Goal: Task Accomplishment & Management: Manage account settings

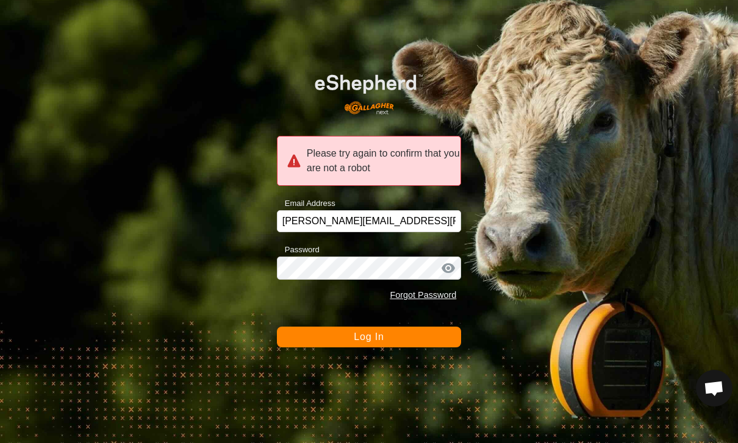
click at [433, 336] on button "Log In" at bounding box center [369, 337] width 185 height 21
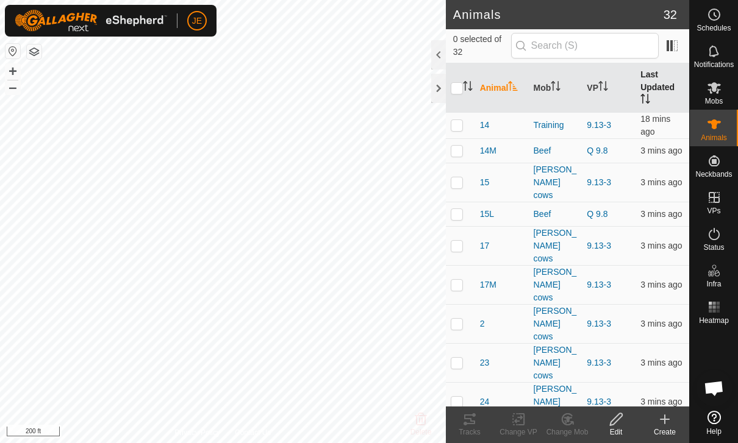
click at [655, 87] on th "Last Updated" at bounding box center [662, 87] width 54 height 49
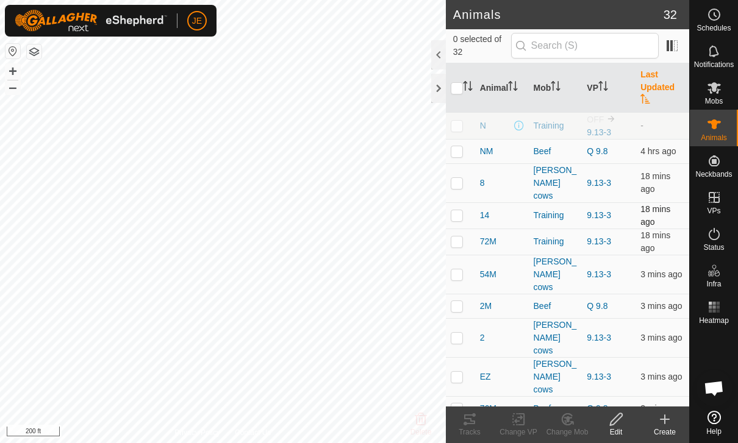
click at [463, 203] on td at bounding box center [460, 215] width 29 height 26
checkbox input "true"
click at [456, 169] on td at bounding box center [460, 182] width 29 height 39
checkbox input "true"
click at [458, 269] on p-checkbox at bounding box center [456, 274] width 12 height 10
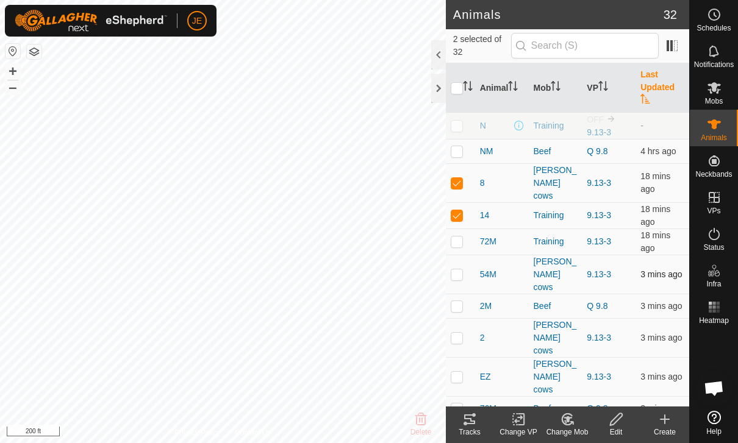
checkbox input "true"
click at [460, 237] on p-checkbox at bounding box center [456, 242] width 12 height 10
checkbox input "true"
click at [458, 301] on p-checkbox at bounding box center [456, 306] width 12 height 10
click at [454, 301] on p-checkbox at bounding box center [456, 306] width 12 height 10
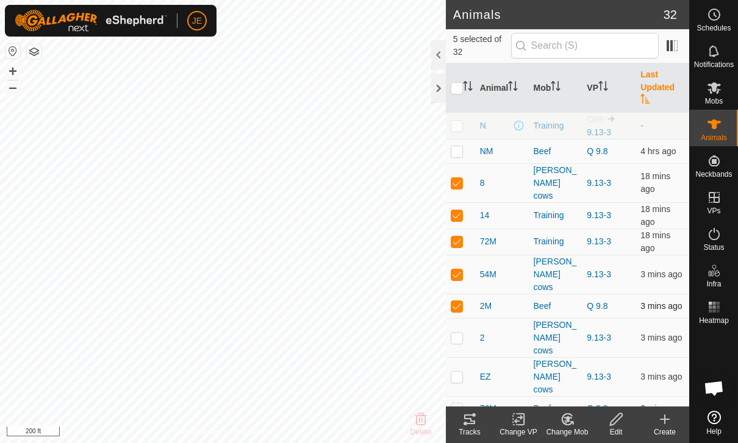
checkbox input "false"
click at [457, 318] on td at bounding box center [460, 337] width 29 height 39
checkbox input "true"
click at [459, 357] on td at bounding box center [460, 376] width 29 height 39
checkbox input "true"
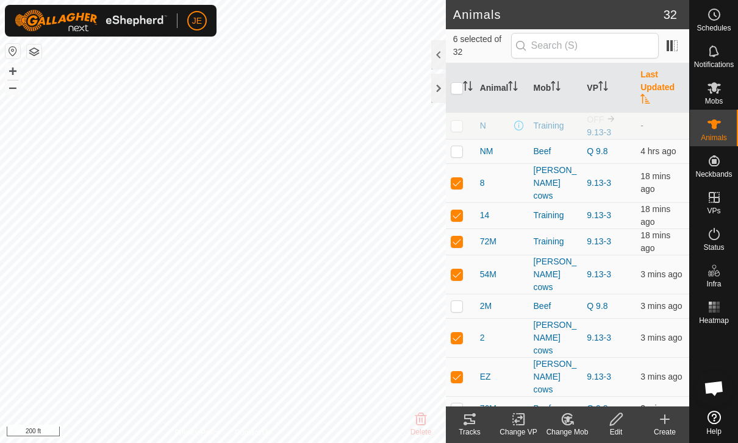
click at [460, 396] on td at bounding box center [460, 408] width 29 height 24
checkbox input "true"
click at [480, 419] on tracks-svg-icon at bounding box center [469, 419] width 49 height 15
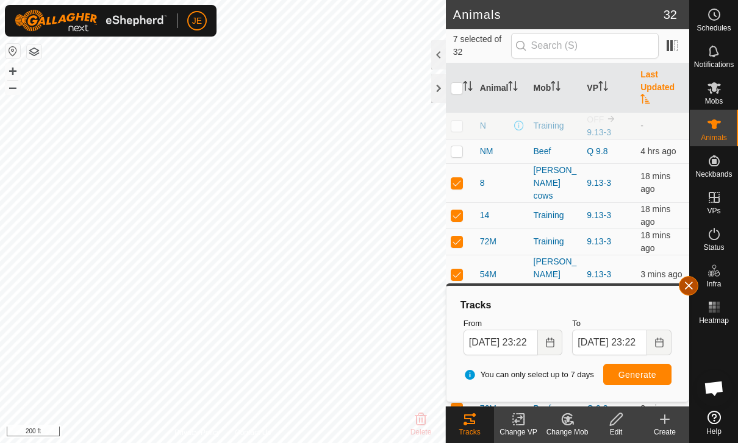
click at [686, 284] on span "button" at bounding box center [688, 286] width 10 height 10
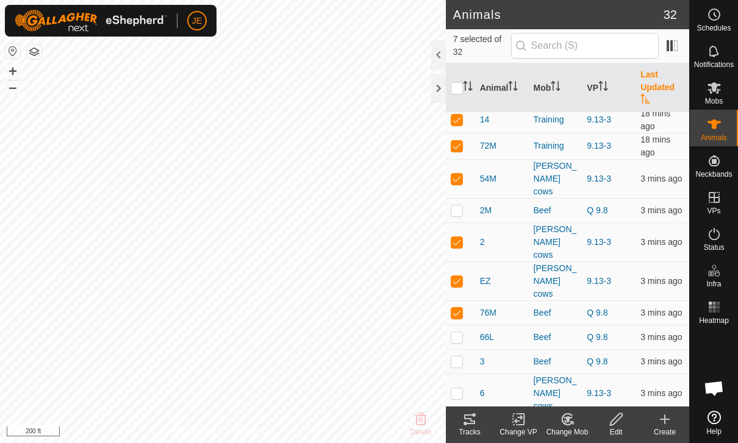
scroll to position [95, 0]
click at [459, 91] on input "checkbox" at bounding box center [456, 88] width 12 height 12
checkbox input "true"
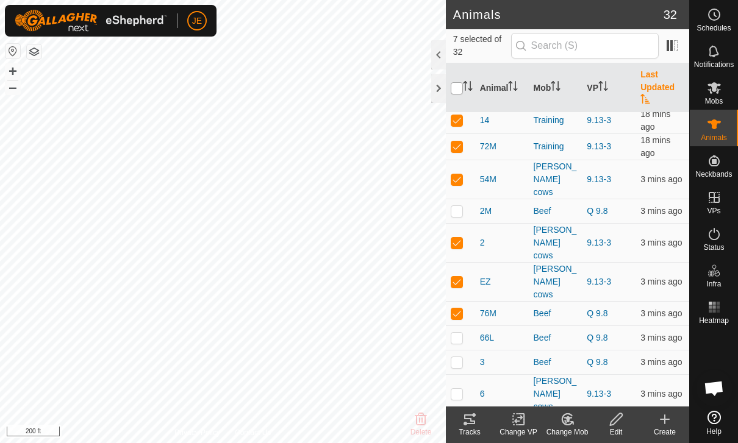
checkbox input "true"
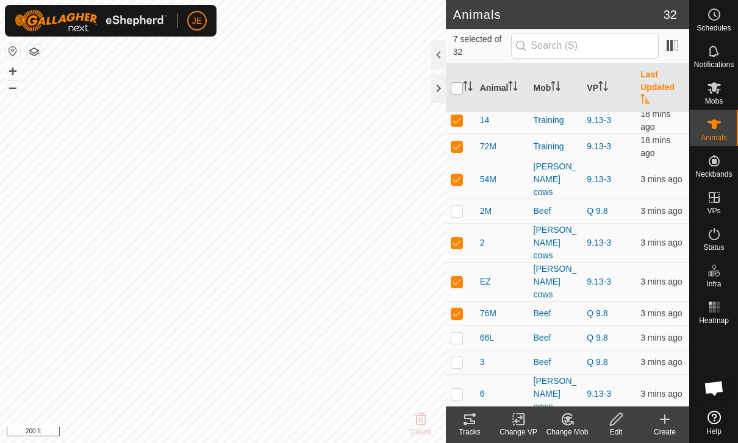
checkbox input "true"
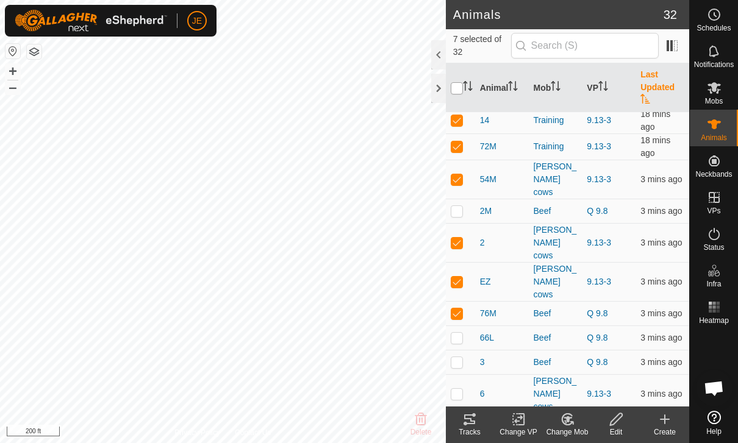
checkbox input "true"
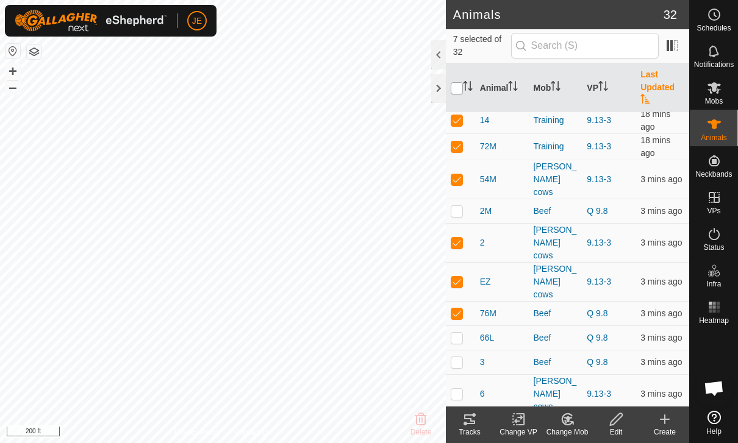
checkbox input "true"
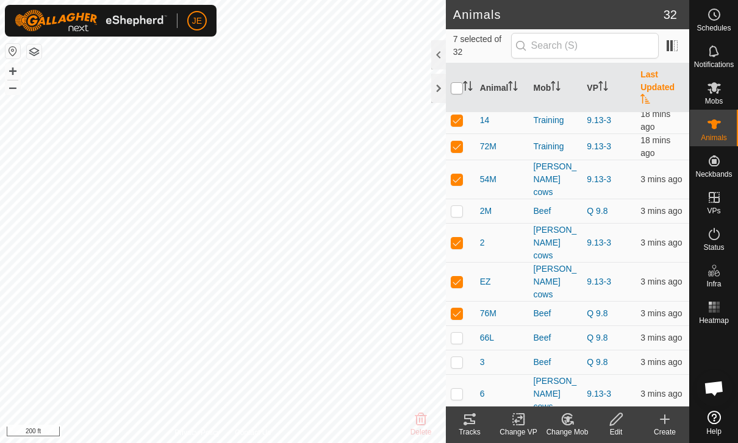
checkbox input "true"
click at [461, 87] on input "checkbox" at bounding box center [456, 88] width 12 height 12
checkbox input "false"
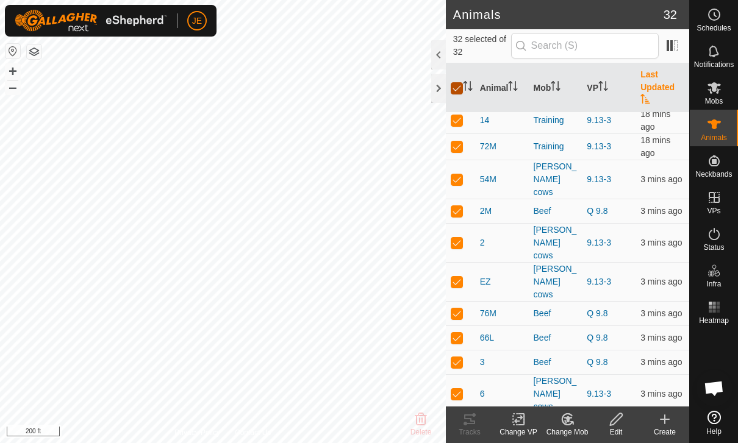
checkbox input "false"
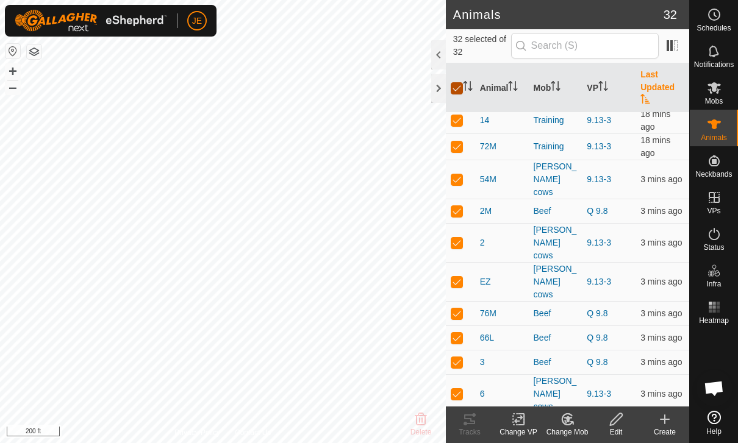
checkbox input "false"
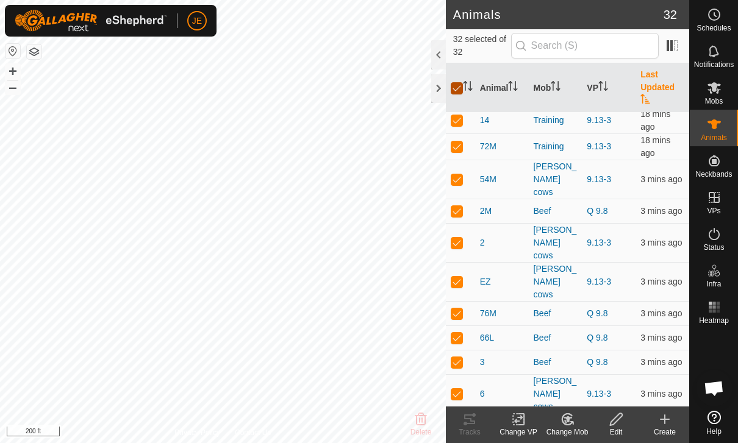
checkbox input "false"
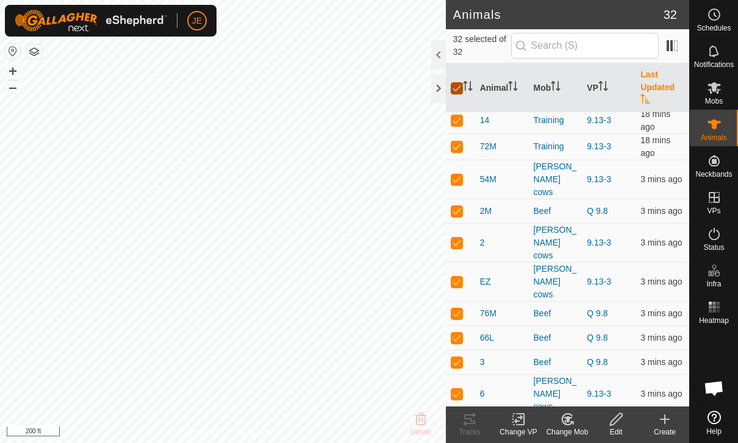
checkbox input "false"
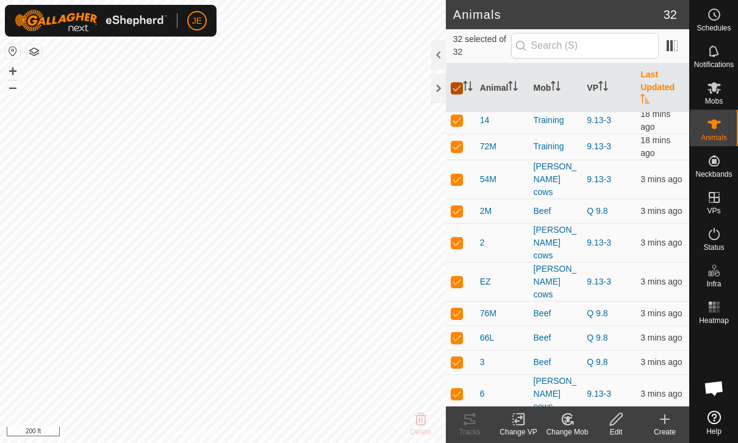
checkbox input "false"
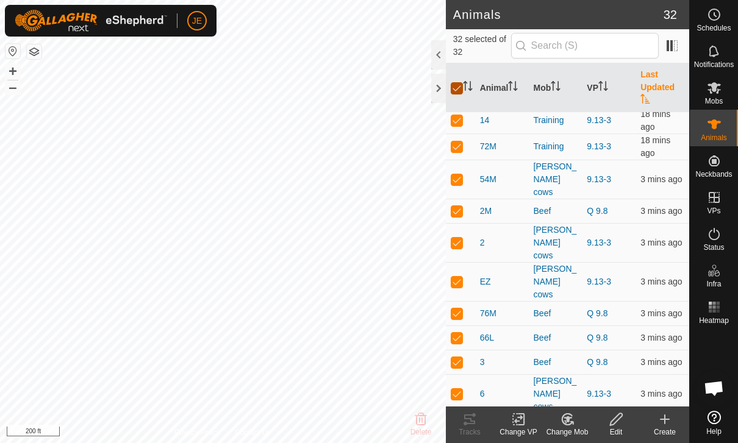
checkbox input "false"
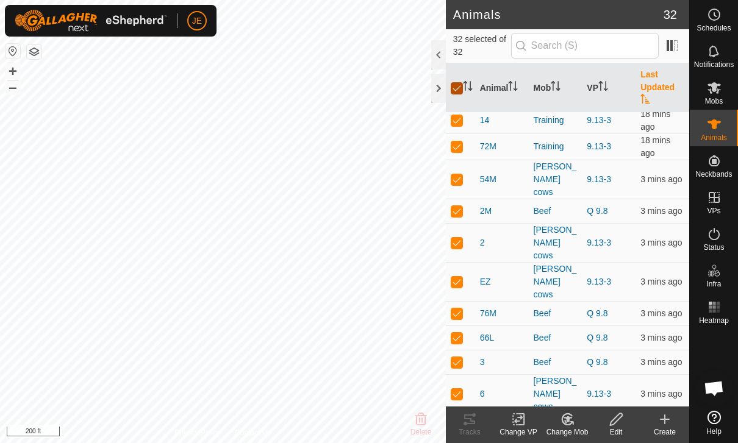
checkbox input "false"
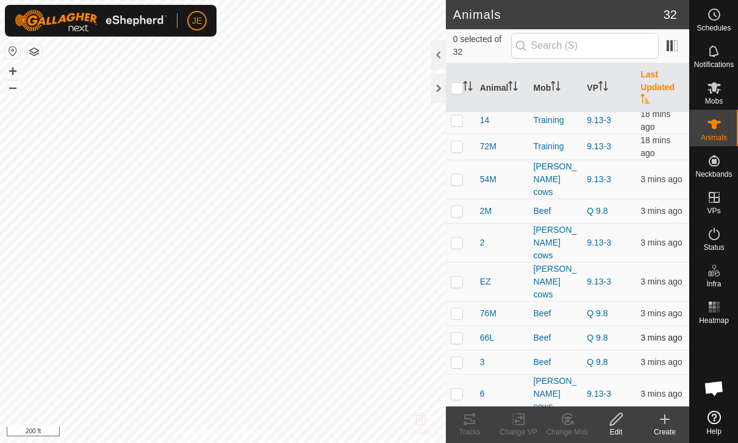
click at [461, 333] on p-checkbox at bounding box center [456, 338] width 12 height 10
checkbox input "true"
click at [458, 357] on p-checkbox at bounding box center [456, 362] width 12 height 10
click at [457, 357] on p-checkbox at bounding box center [456, 362] width 12 height 10
checkbox input "false"
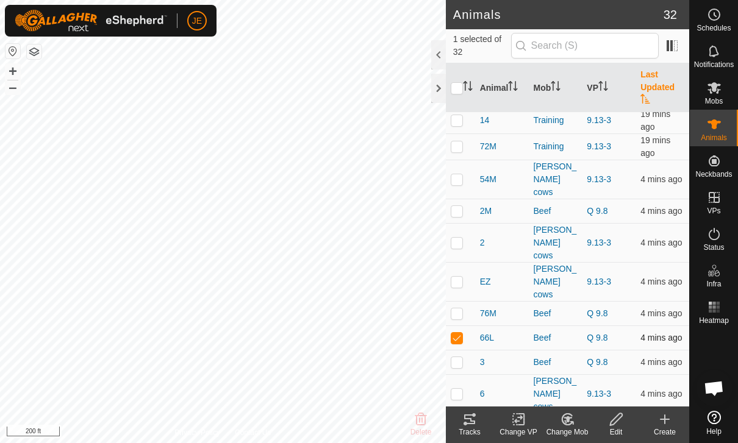
click at [457, 333] on p-checkbox at bounding box center [456, 338] width 12 height 10
checkbox input "false"
click at [459, 389] on p-checkbox at bounding box center [456, 394] width 12 height 10
checkbox input "true"
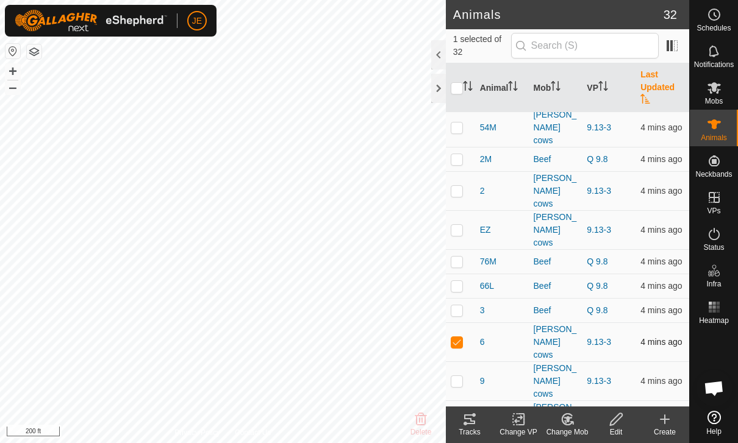
scroll to position [157, 0]
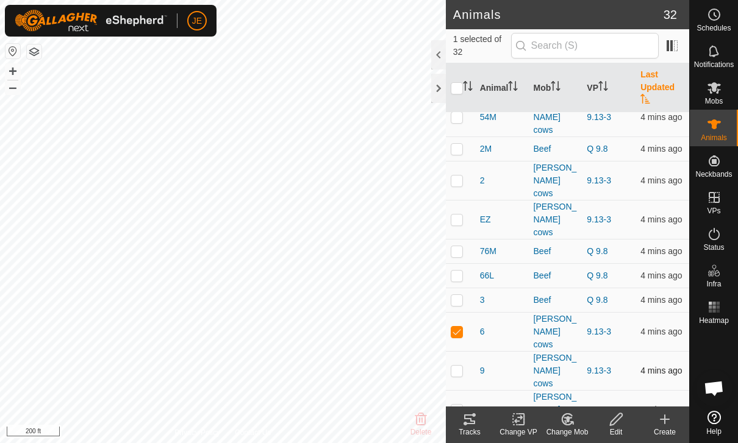
click at [460, 366] on p-checkbox at bounding box center [456, 371] width 12 height 10
checkbox input "true"
click at [459, 405] on p-checkbox at bounding box center [456, 410] width 12 height 10
checkbox input "true"
click at [455, 436] on p-checkbox at bounding box center [456, 441] width 12 height 10
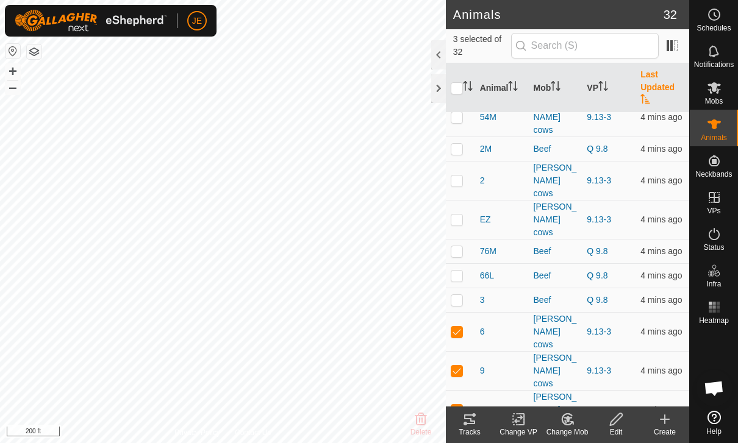
checkbox input "true"
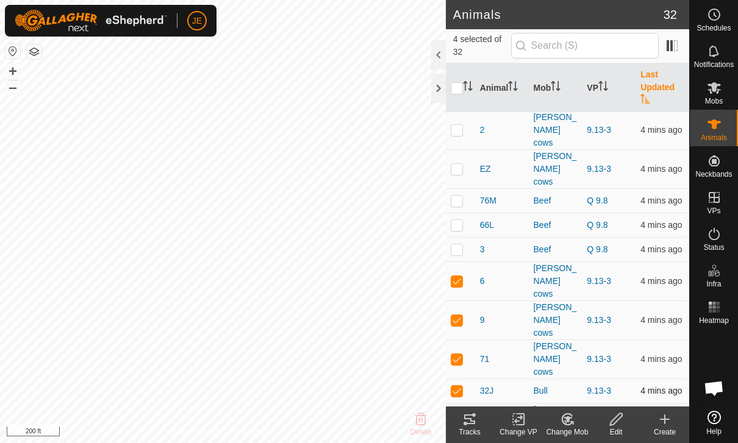
scroll to position [211, 0]
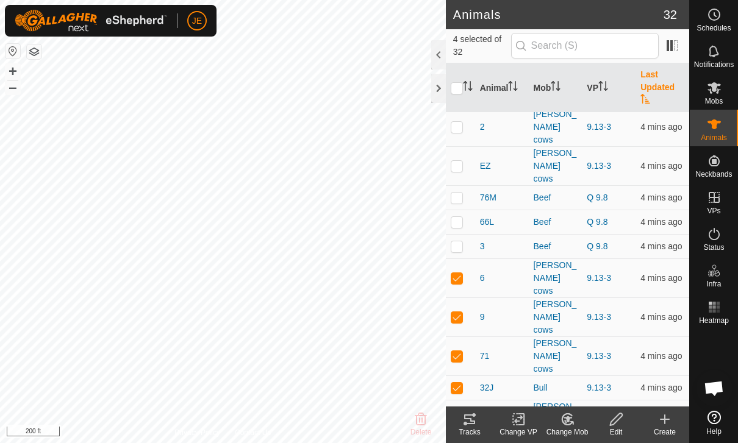
click at [460, 415] on p-checkbox at bounding box center [456, 420] width 12 height 10
checkbox input "true"
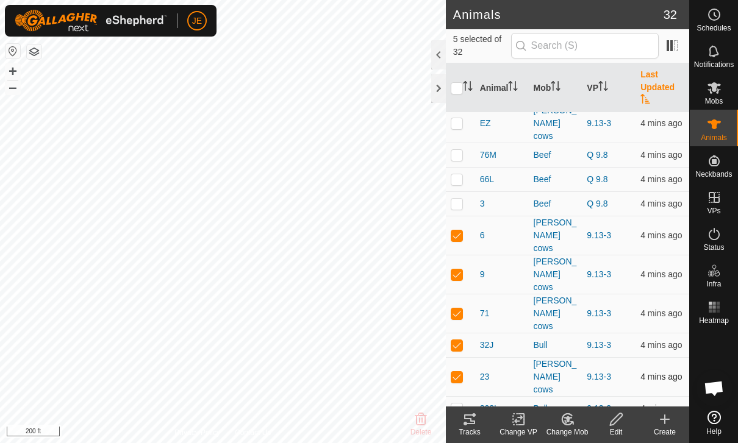
scroll to position [256, 0]
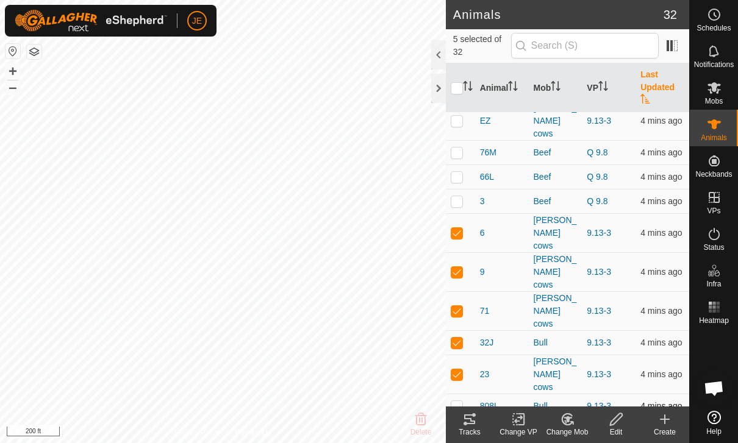
click at [459, 401] on p-checkbox at bounding box center [456, 406] width 12 height 10
checkbox input "true"
click at [455, 418] on td at bounding box center [460, 437] width 29 height 39
checkbox input "true"
click at [482, 416] on tracks-svg-icon at bounding box center [469, 419] width 49 height 15
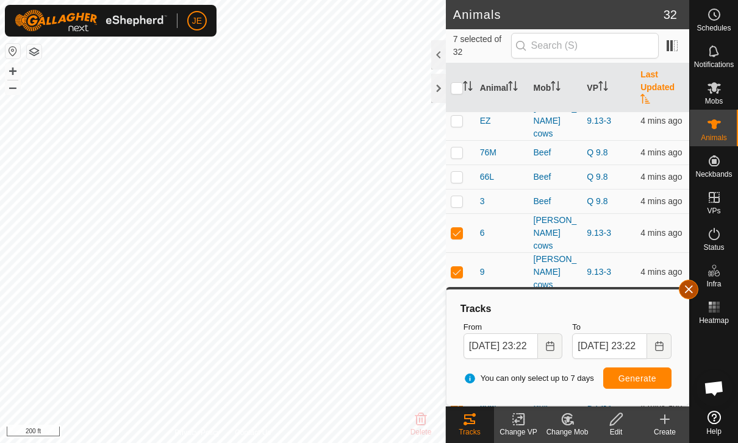
click at [686, 288] on span "button" at bounding box center [688, 290] width 10 height 10
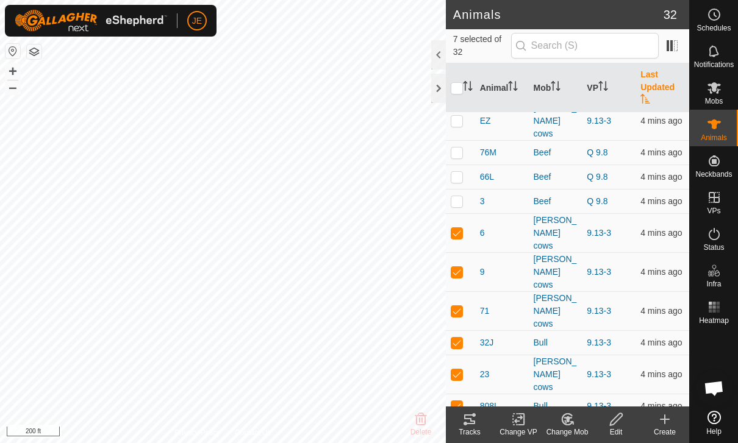
click at [461, 87] on input "checkbox" at bounding box center [456, 88] width 12 height 12
checkbox input "true"
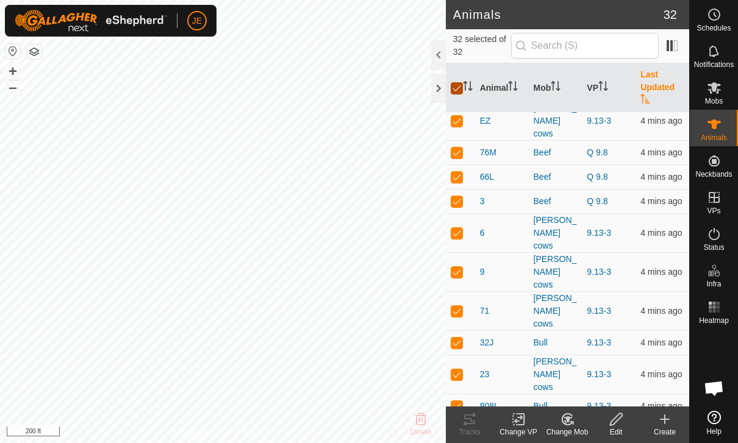
checkbox input "true"
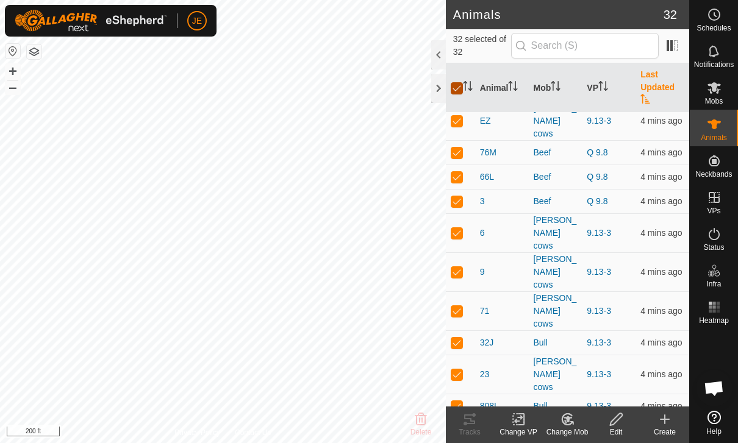
checkbox input "true"
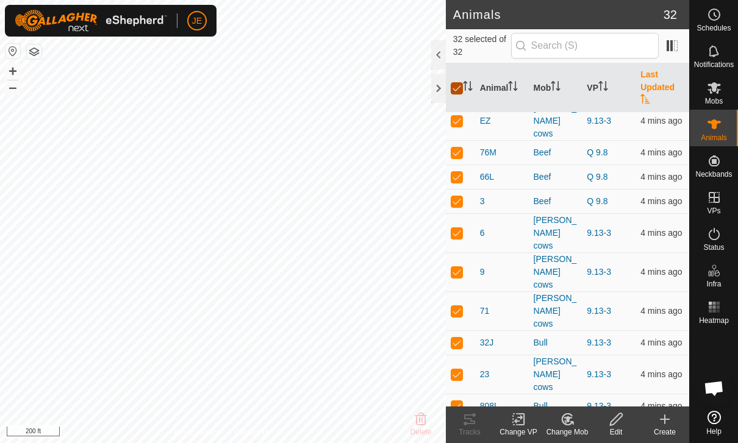
checkbox input "true"
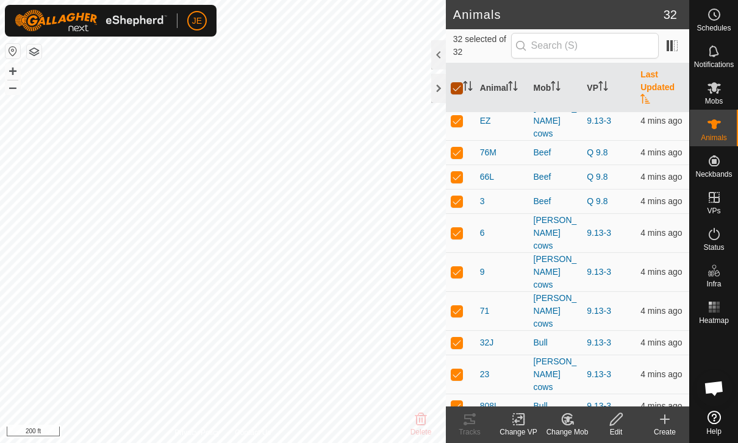
checkbox input "true"
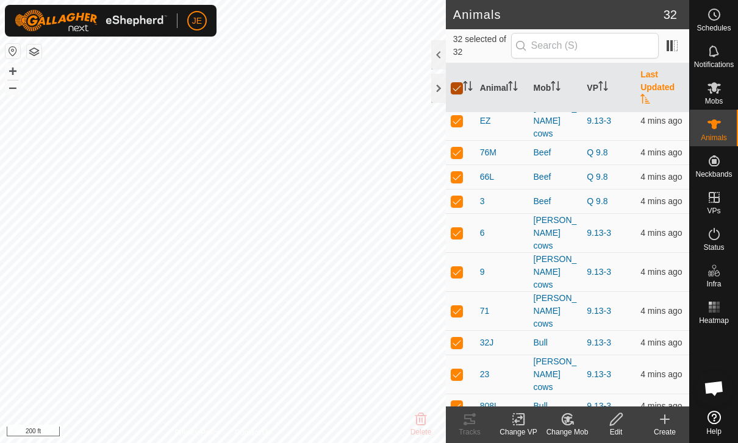
checkbox input "true"
click at [463, 84] on icon "Activate to sort" at bounding box center [468, 86] width 10 height 10
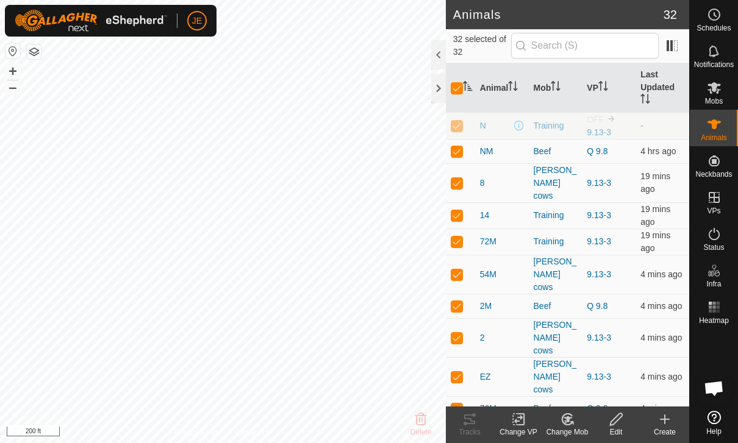
click at [463, 85] on icon "Activate to sort" at bounding box center [468, 86] width 10 height 10
click at [458, 93] on input "checkbox" at bounding box center [456, 88] width 12 height 12
checkbox input "false"
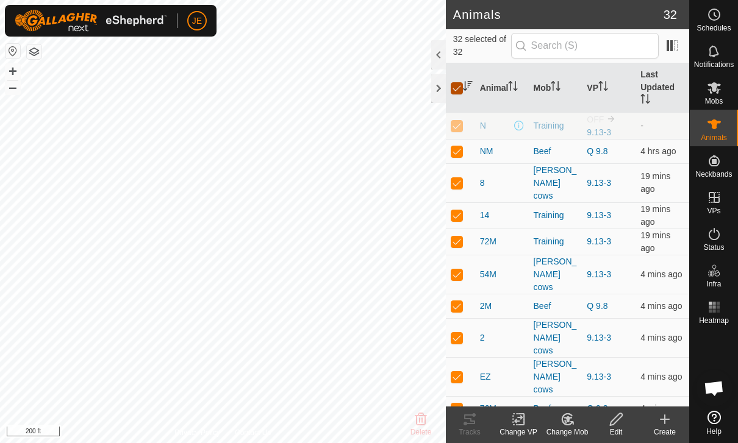
checkbox input "false"
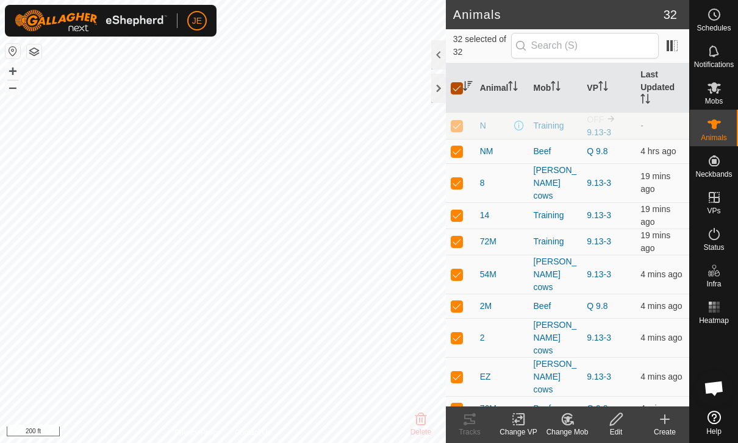
checkbox input "false"
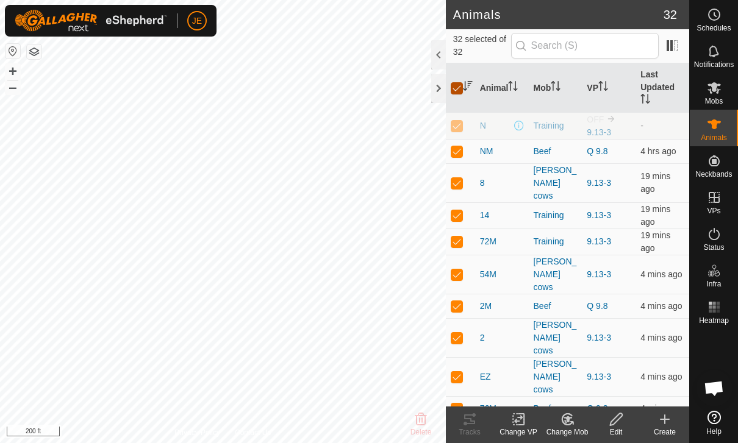
checkbox input "false"
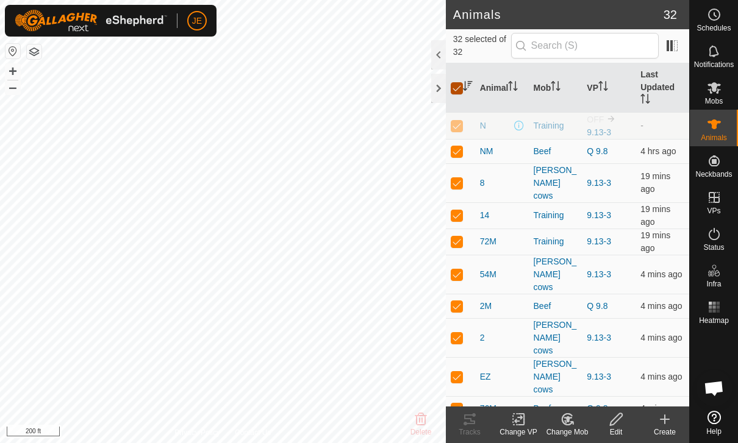
checkbox input "false"
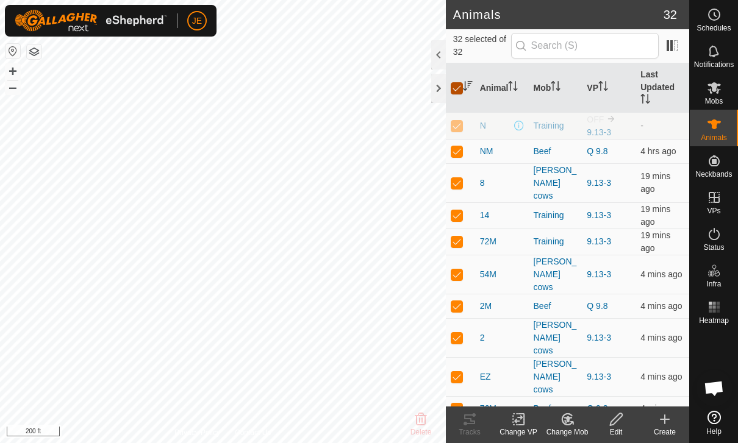
checkbox input "false"
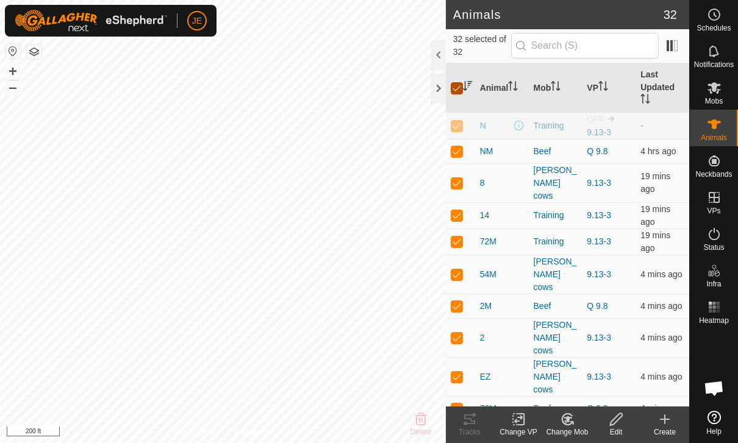
checkbox input "false"
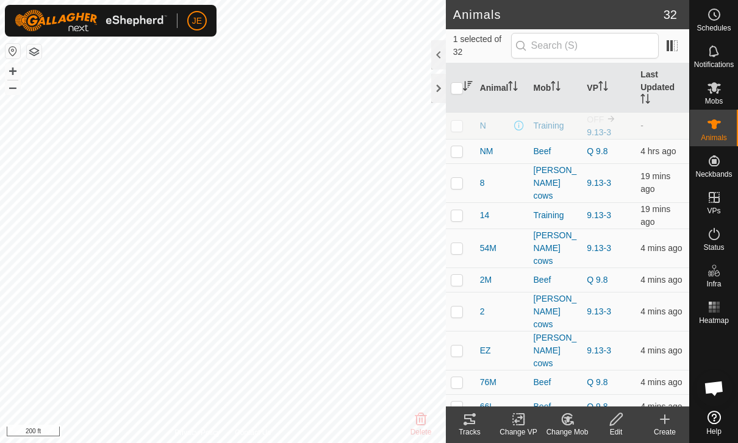
click at [474, 422] on icon at bounding box center [469, 420] width 11 height 10
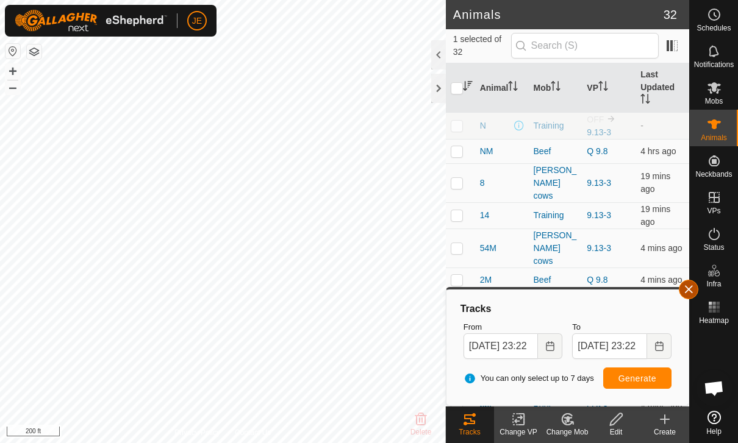
click at [688, 288] on span "button" at bounding box center [688, 290] width 10 height 10
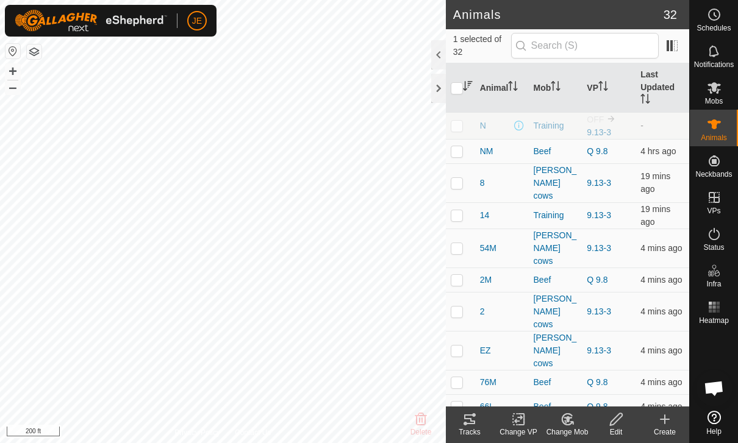
checkbox input "false"
checkbox input "true"
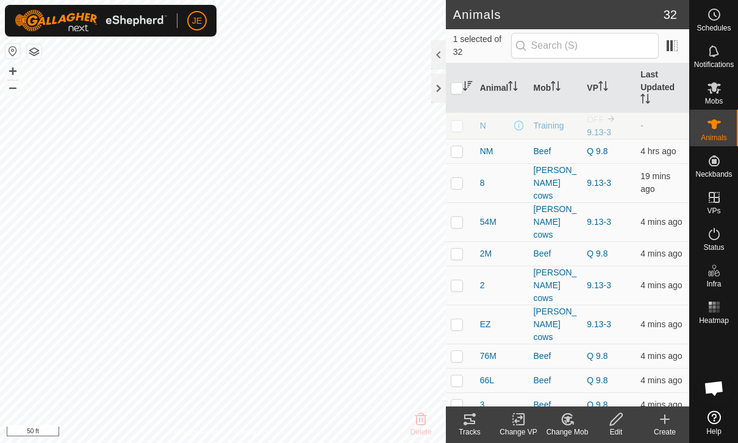
checkbox input "true"
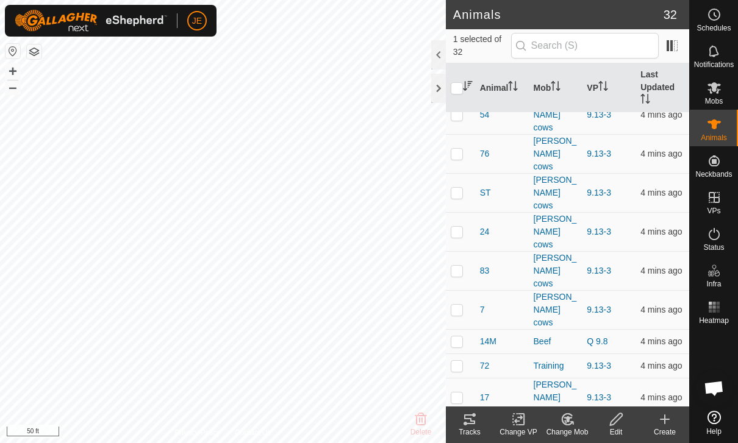
scroll to position [525, 0]
click at [477, 425] on tracks-svg-icon at bounding box center [469, 419] width 49 height 15
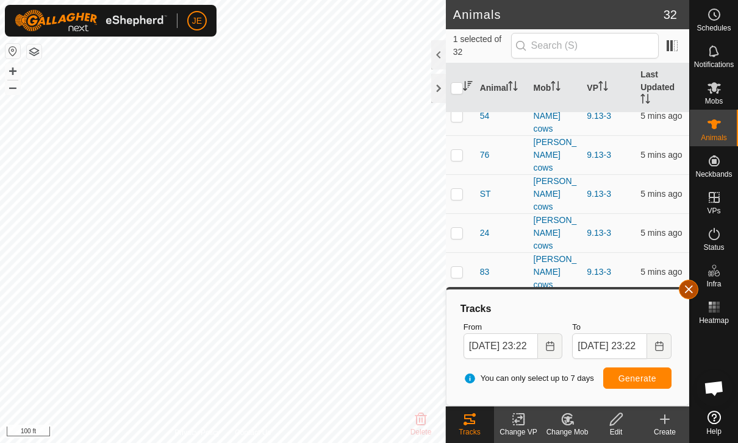
click at [692, 290] on span "button" at bounding box center [688, 290] width 10 height 10
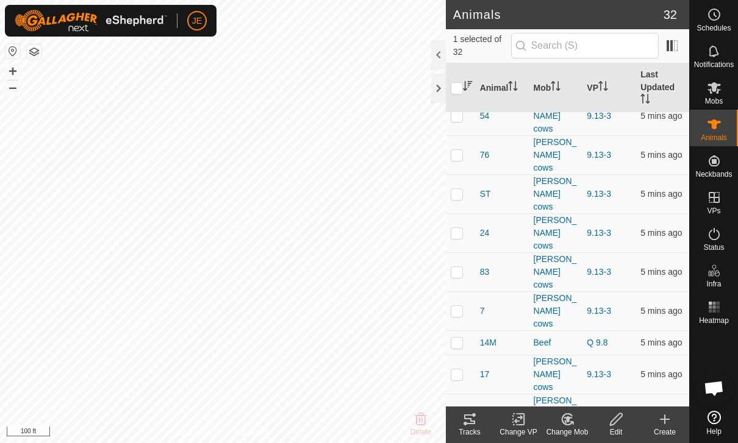
click at [473, 424] on icon at bounding box center [469, 420] width 11 height 10
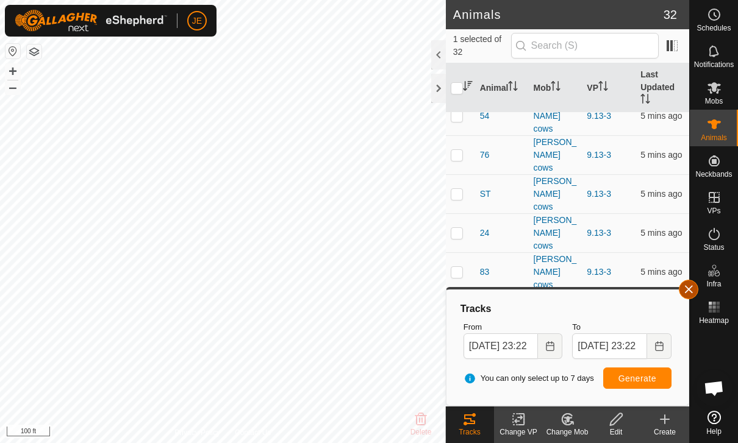
click at [694, 291] on button "button" at bounding box center [688, 290] width 20 height 20
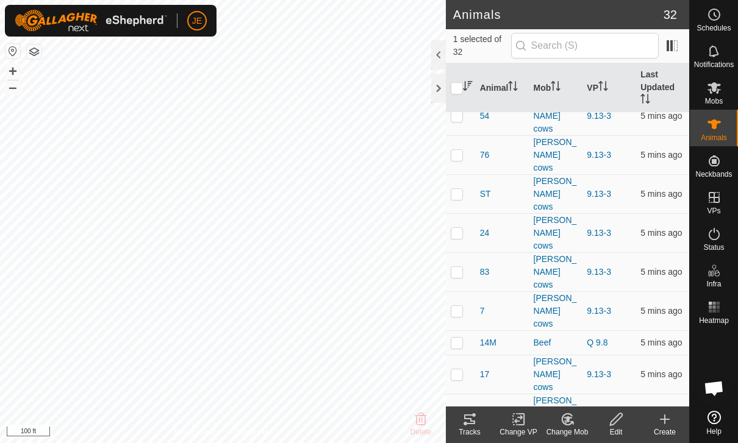
checkbox input "false"
click at [720, 307] on icon at bounding box center [713, 307] width 15 height 15
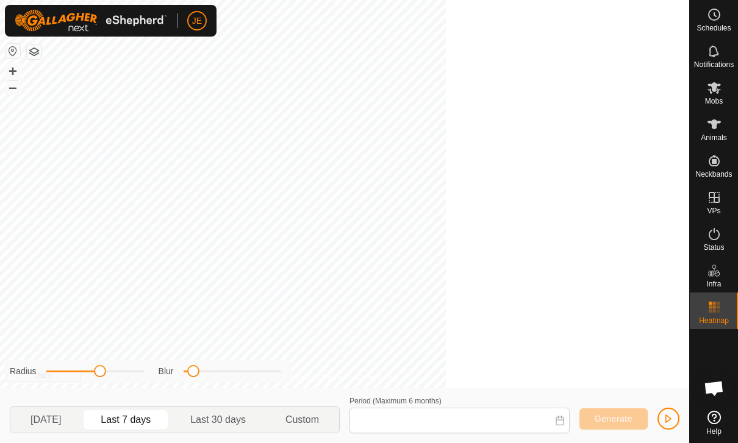
type input "[DATE] - [DATE]"
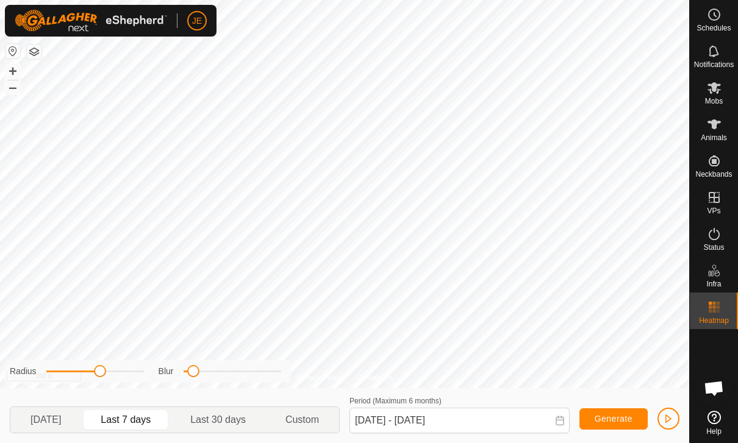
click at [668, 416] on span "button" at bounding box center [668, 419] width 10 height 10
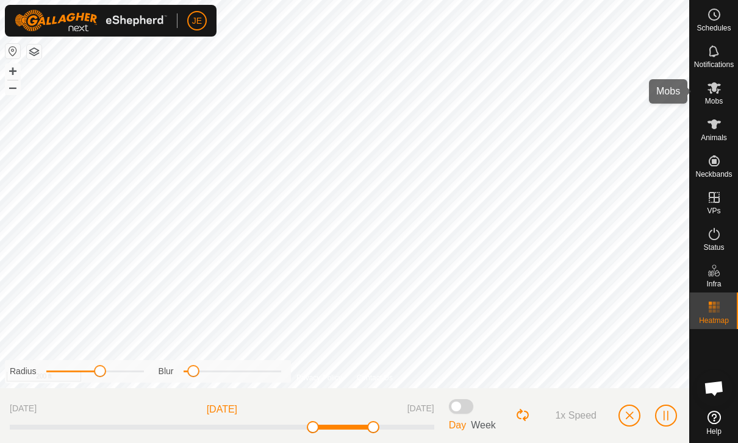
click at [717, 90] on icon at bounding box center [713, 88] width 13 height 12
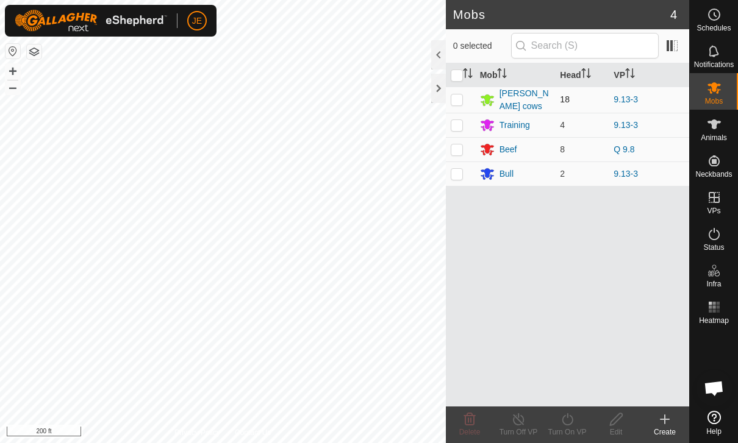
click at [459, 95] on p-checkbox at bounding box center [456, 99] width 12 height 10
checkbox input "true"
click at [572, 421] on icon at bounding box center [566, 419] width 11 height 12
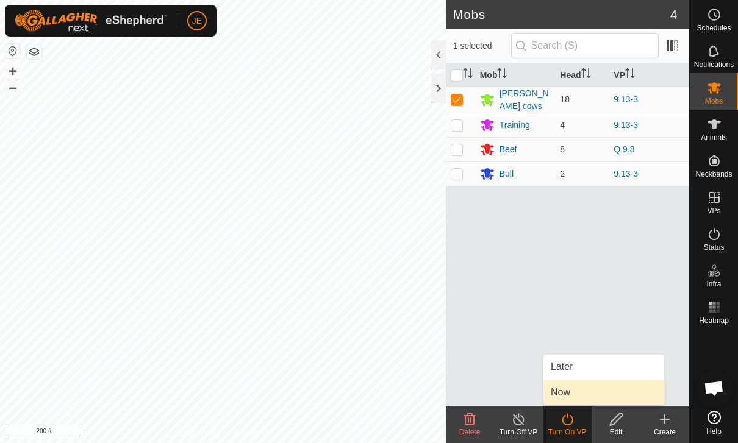
click at [567, 391] on span "Now" at bounding box center [560, 392] width 20 height 15
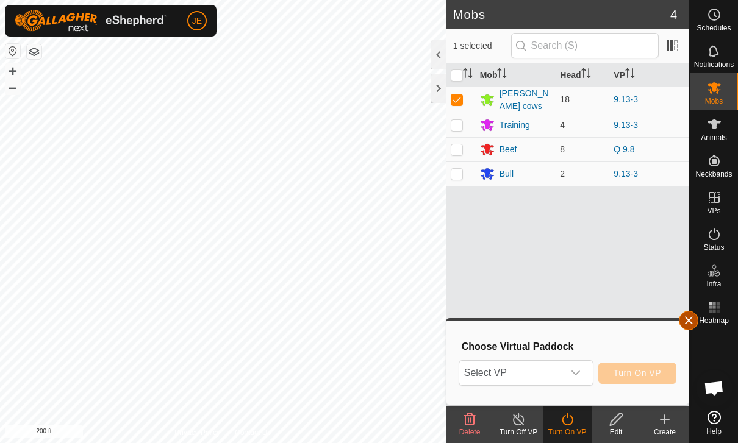
click at [693, 318] on span "button" at bounding box center [688, 321] width 10 height 10
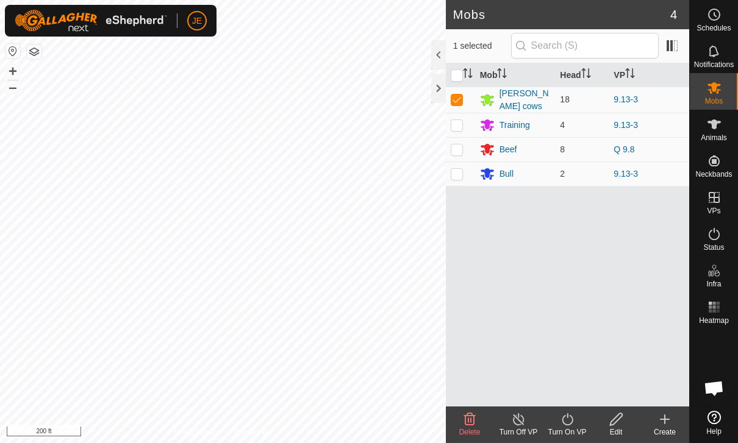
click at [575, 425] on turn-on-svg-icon at bounding box center [567, 419] width 49 height 15
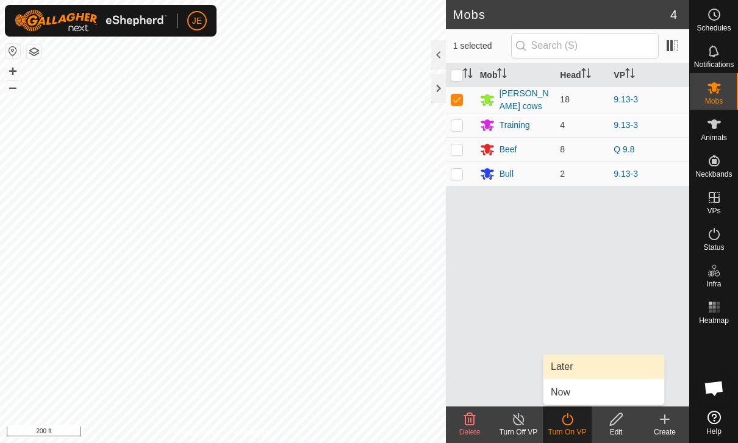
click at [574, 364] on link "Later" at bounding box center [603, 367] width 121 height 24
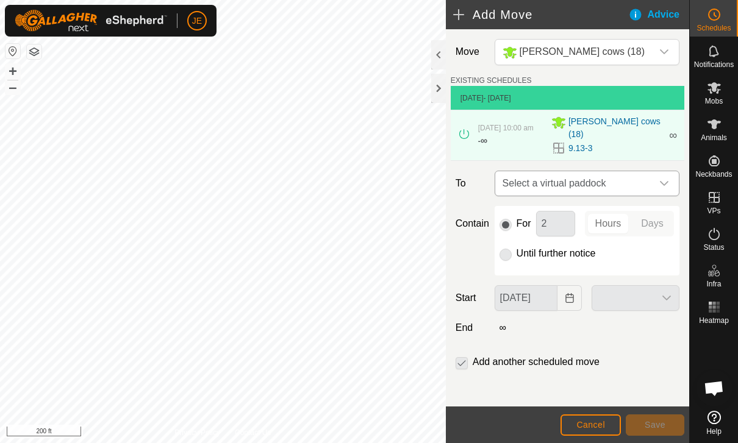
click at [650, 173] on span "Select a virtual paddock" at bounding box center [574, 183] width 154 height 24
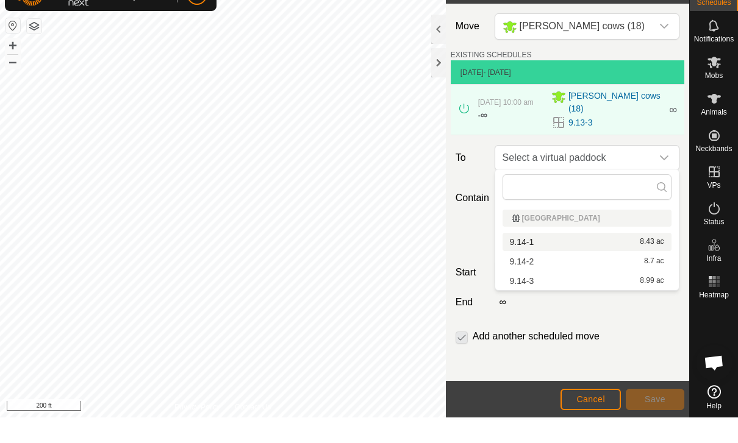
click at [582, 263] on div "9.14-1 8.43 ac" at bounding box center [587, 267] width 154 height 9
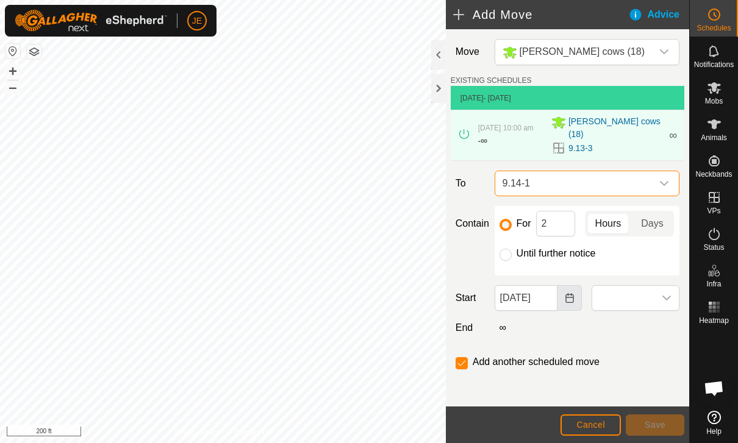
click at [569, 293] on icon "Choose Date" at bounding box center [569, 298] width 10 height 10
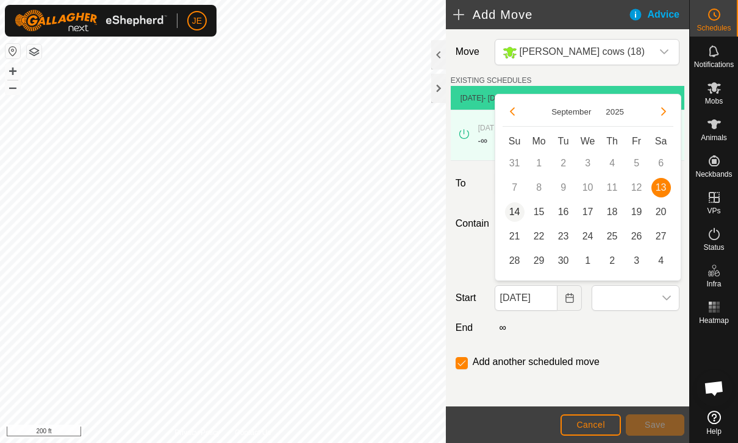
click at [516, 211] on span "14" at bounding box center [515, 212] width 20 height 20
type input "[DATE]"
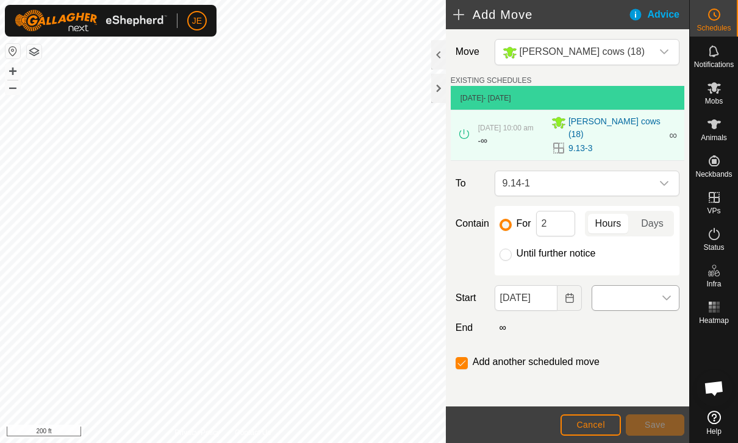
click at [648, 290] on span at bounding box center [623, 298] width 62 height 24
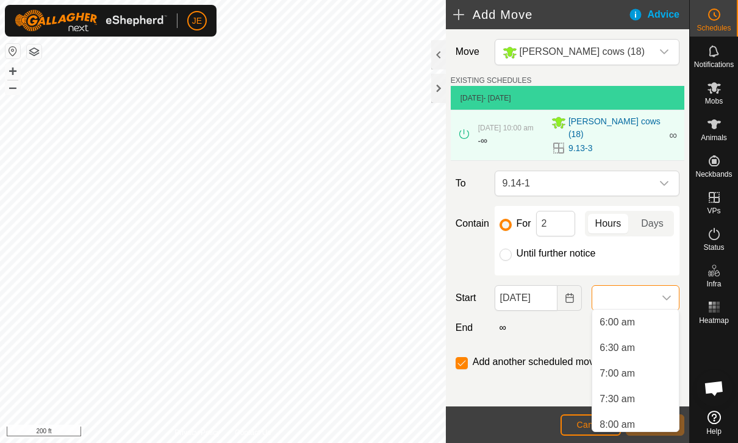
scroll to position [301, 0]
click at [616, 324] on span "6:00 am" at bounding box center [616, 328] width 35 height 15
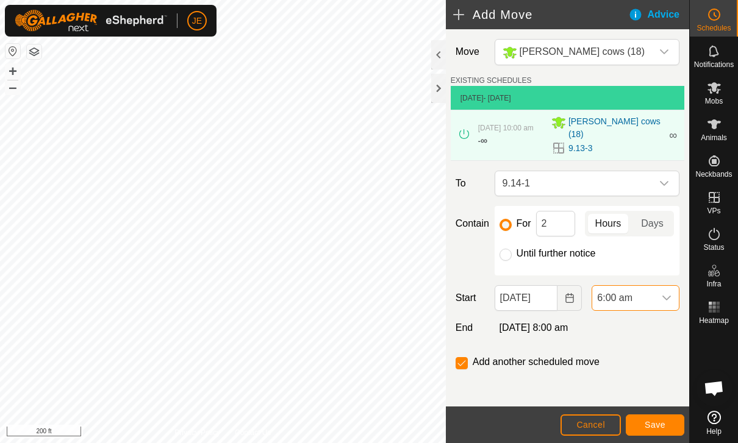
click at [661, 424] on span "Save" at bounding box center [654, 425] width 21 height 10
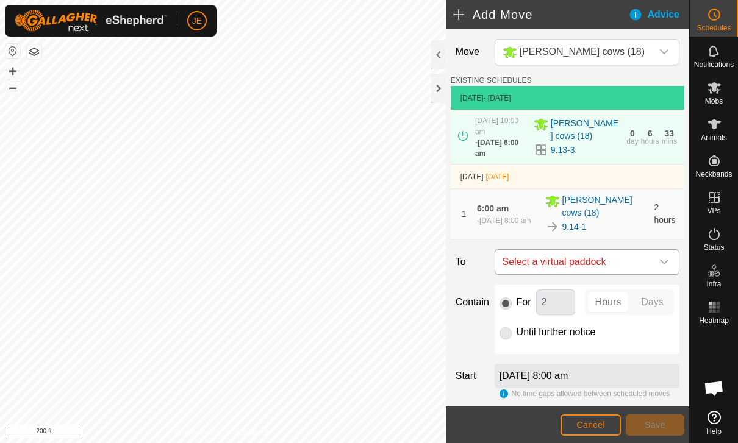
click at [649, 257] on span "Select a virtual paddock" at bounding box center [574, 262] width 154 height 24
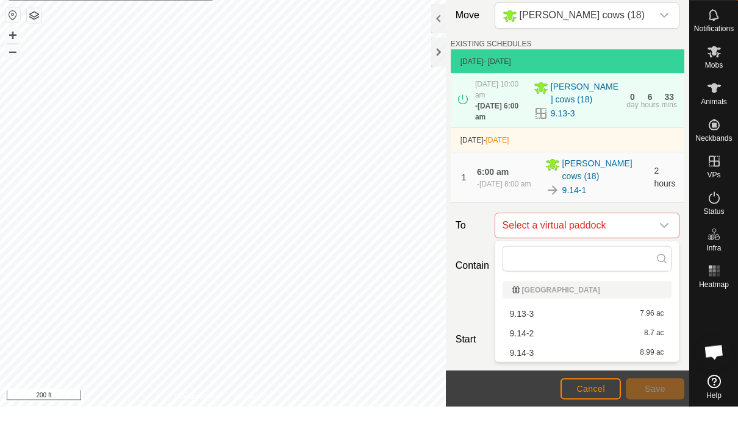
click at [541, 365] on div "9.14-2 8.7 ac" at bounding box center [587, 369] width 154 height 9
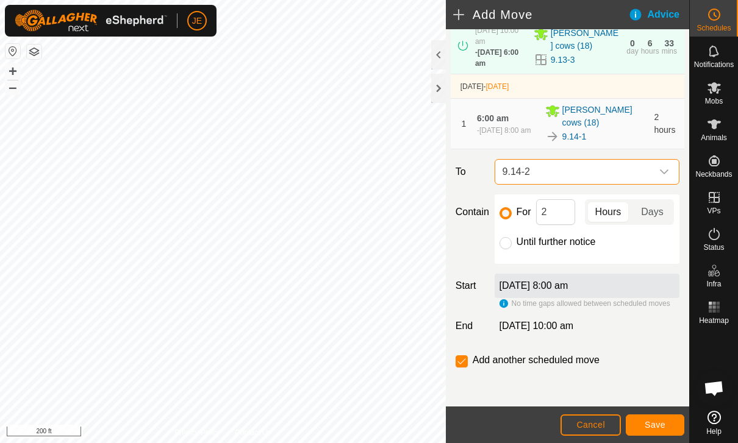
scroll to position [91, 0]
click at [661, 423] on span "Save" at bounding box center [654, 425] width 21 height 10
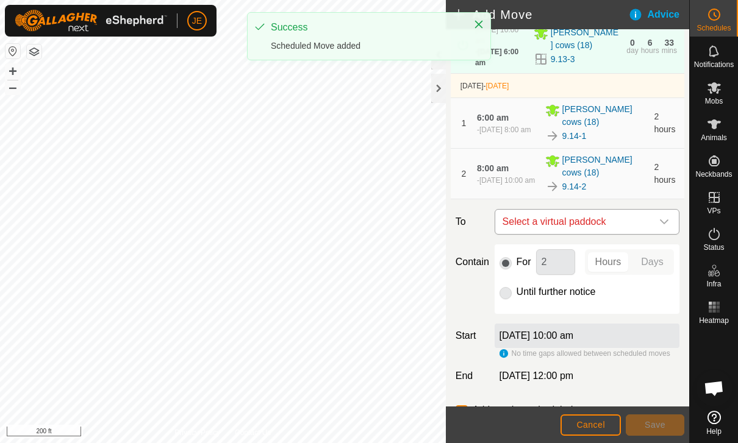
click at [643, 221] on span "Select a virtual paddock" at bounding box center [574, 222] width 154 height 24
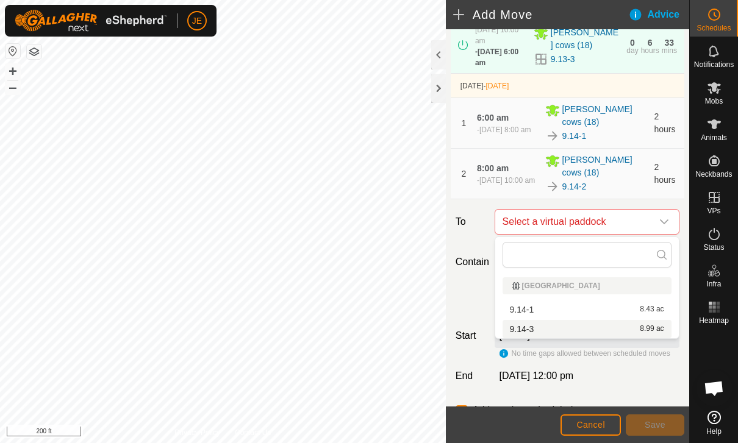
click at [592, 327] on div "9.14-3 8.99 ac" at bounding box center [587, 329] width 154 height 9
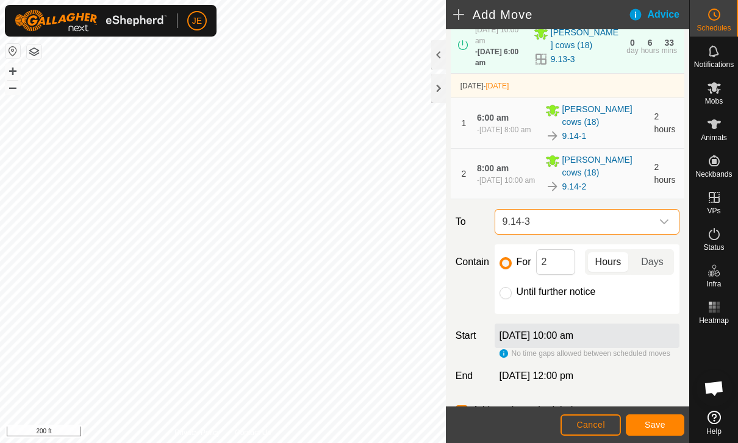
click at [511, 290] on div "Until further notice" at bounding box center [586, 292] width 175 height 15
click at [509, 293] on input "Until further notice" at bounding box center [505, 293] width 12 height 12
radio input "true"
checkbox input "false"
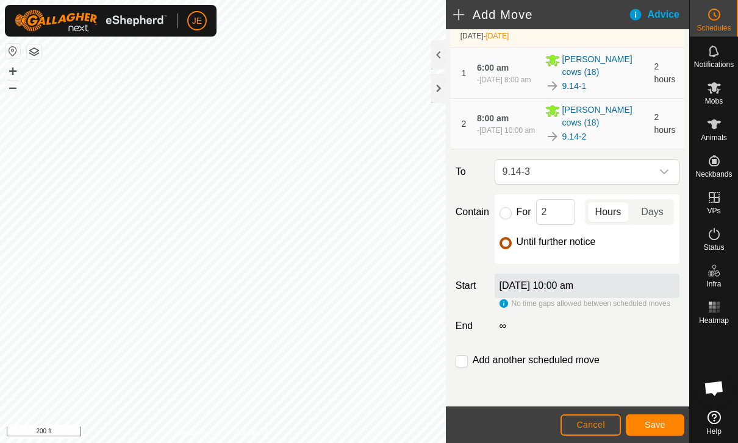
scroll to position [141, 0]
click at [667, 423] on button "Save" at bounding box center [654, 425] width 59 height 21
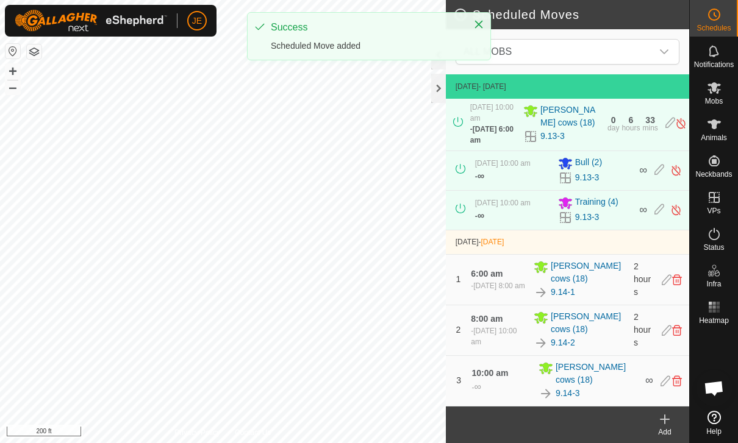
scroll to position [17, 0]
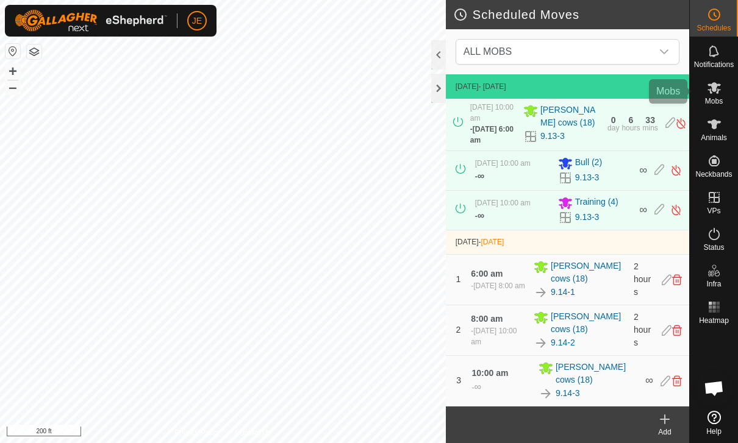
click at [721, 93] on icon at bounding box center [713, 87] width 15 height 15
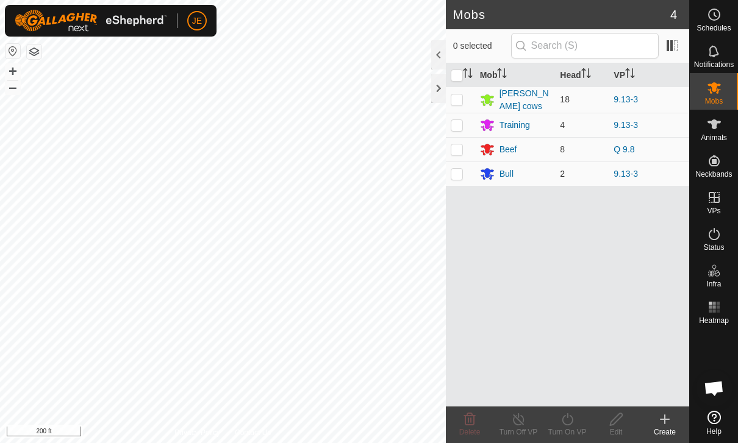
click at [458, 169] on p-checkbox at bounding box center [456, 174] width 12 height 10
checkbox input "true"
click at [572, 427] on div "Turn On VP" at bounding box center [567, 432] width 49 height 11
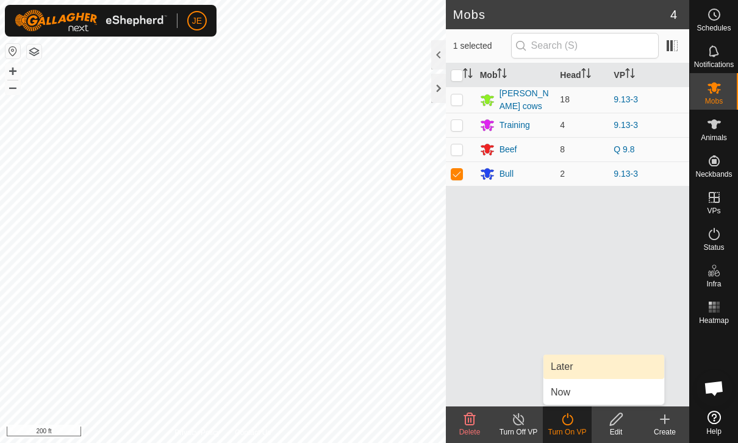
click at [574, 368] on link "Later" at bounding box center [603, 367] width 121 height 24
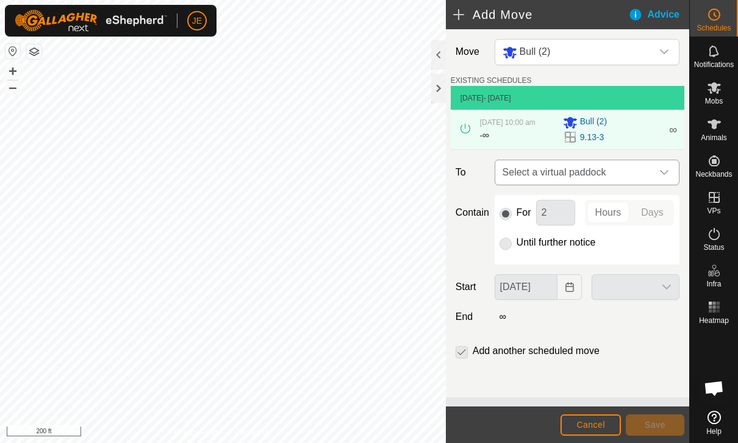
click at [635, 175] on span "Select a virtual paddock" at bounding box center [574, 172] width 154 height 24
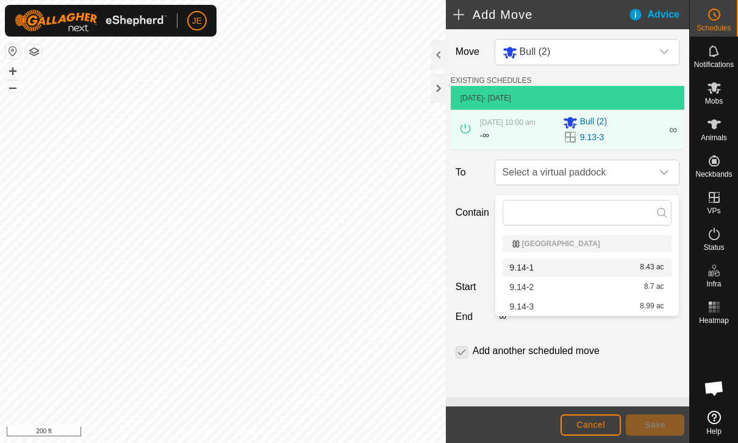
click at [570, 265] on div "9.14-1 8.43 ac" at bounding box center [587, 267] width 154 height 9
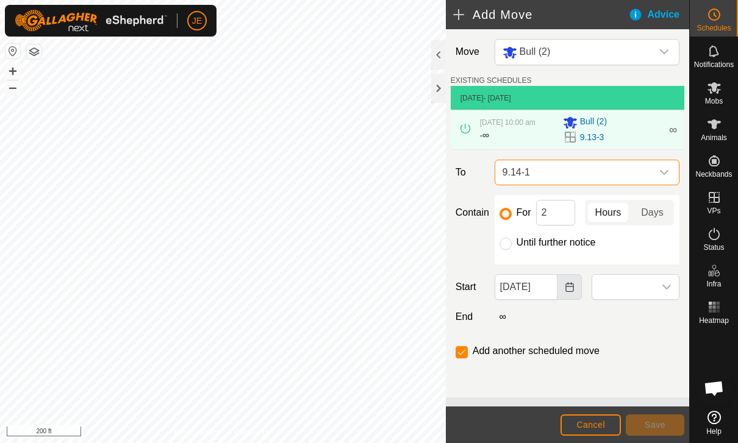
click at [564, 292] on icon "Choose Date" at bounding box center [569, 287] width 10 height 10
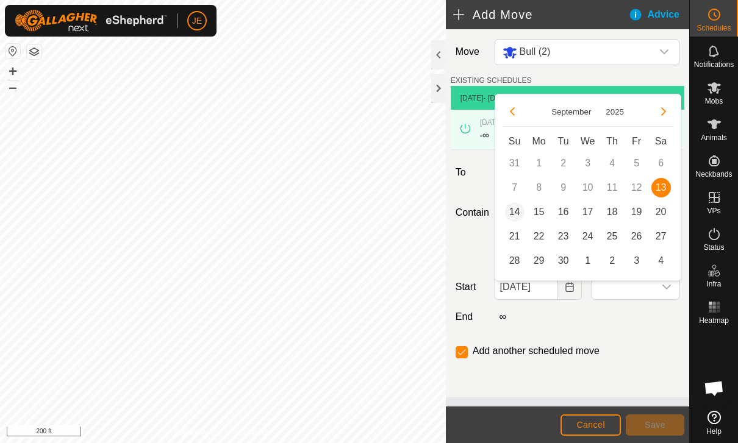
click at [521, 208] on span "14" at bounding box center [515, 212] width 20 height 20
type input "[DATE]"
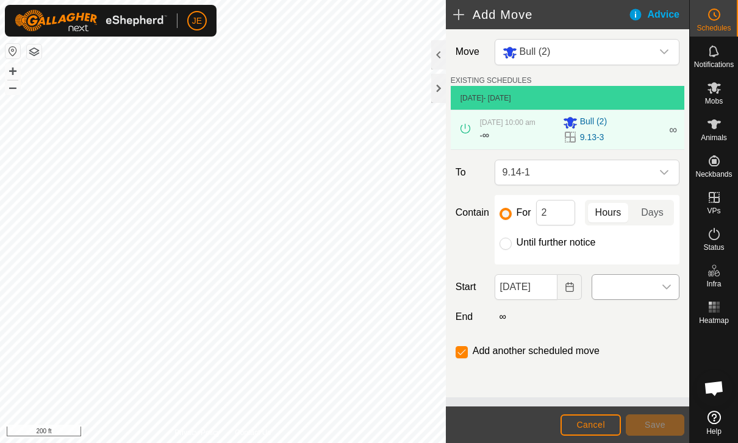
click at [638, 298] on span at bounding box center [623, 287] width 62 height 24
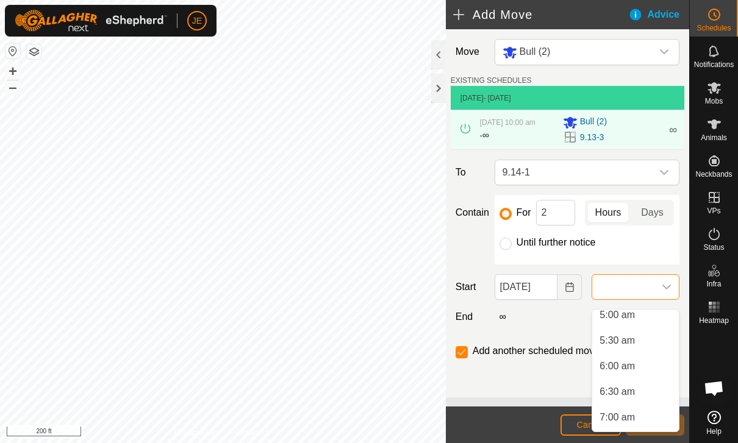
scroll to position [266, 0]
click at [630, 360] on span "6:00 am" at bounding box center [616, 363] width 35 height 15
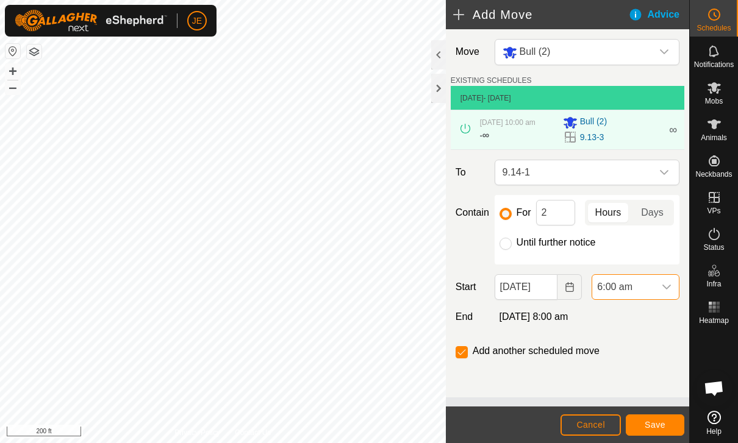
click at [661, 418] on button "Save" at bounding box center [654, 425] width 59 height 21
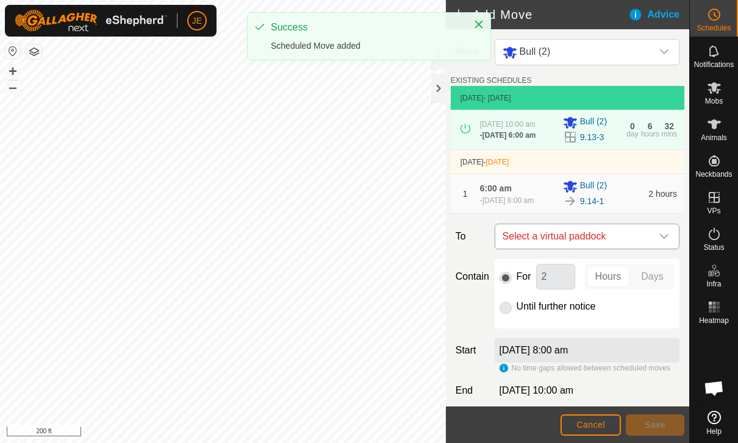
click at [633, 249] on span "Select a virtual paddock" at bounding box center [574, 236] width 154 height 24
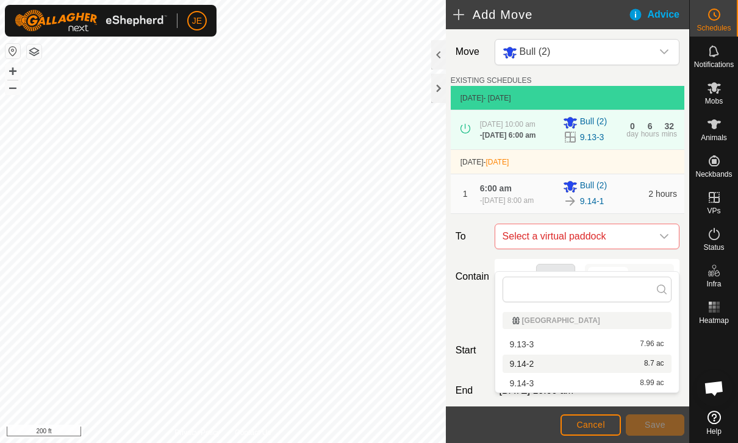
click at [546, 360] on div "9.14-2 8.7 ac" at bounding box center [587, 364] width 154 height 9
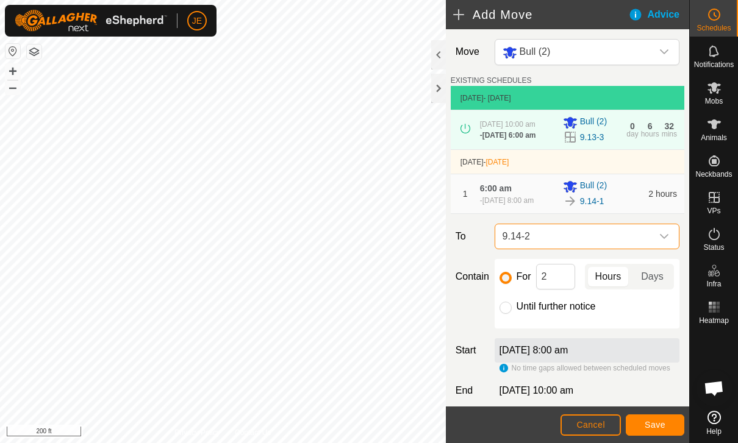
click at [666, 416] on button "Save" at bounding box center [654, 425] width 59 height 21
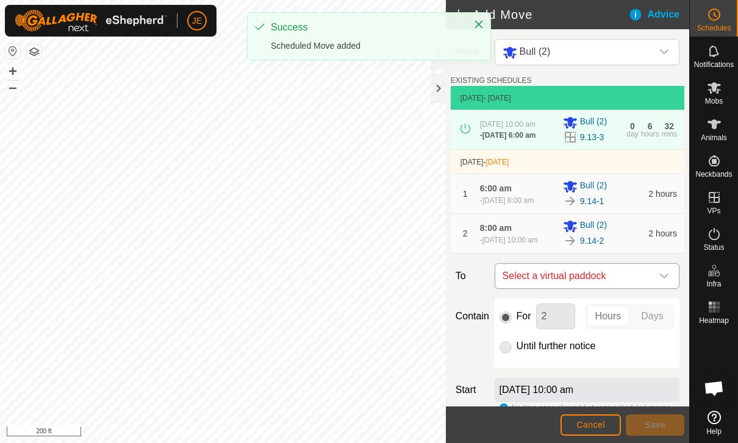
click at [628, 288] on span "Select a virtual paddock" at bounding box center [574, 276] width 154 height 24
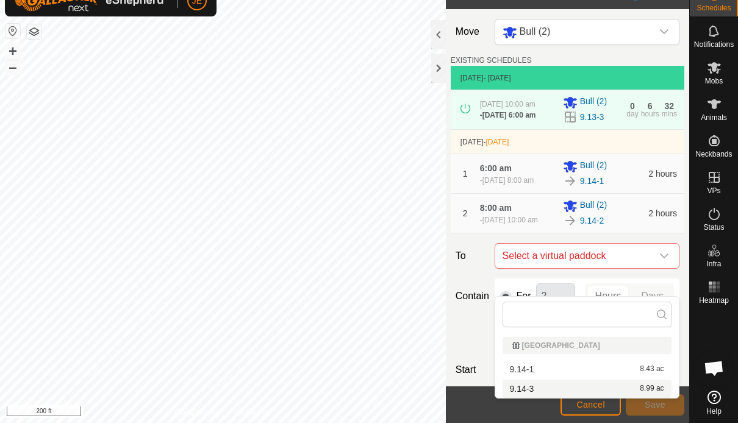
click at [599, 405] on div "9.14-3 8.99 ac" at bounding box center [587, 409] width 154 height 9
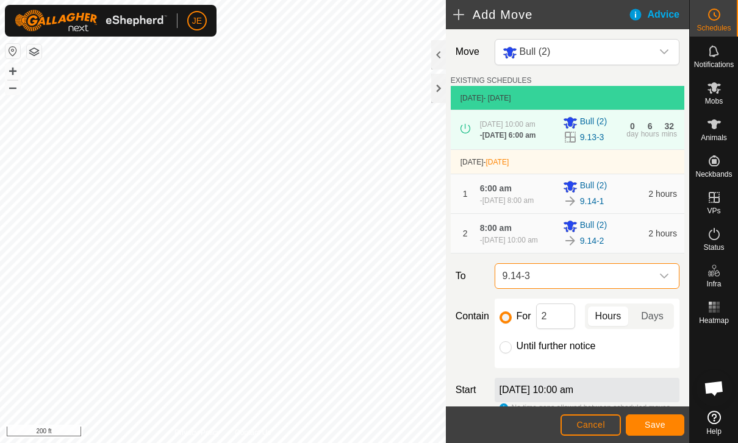
click at [513, 354] on div "Until further notice" at bounding box center [586, 346] width 175 height 15
click at [510, 354] on input "Until further notice" at bounding box center [505, 347] width 12 height 12
radio input "true"
checkbox input "false"
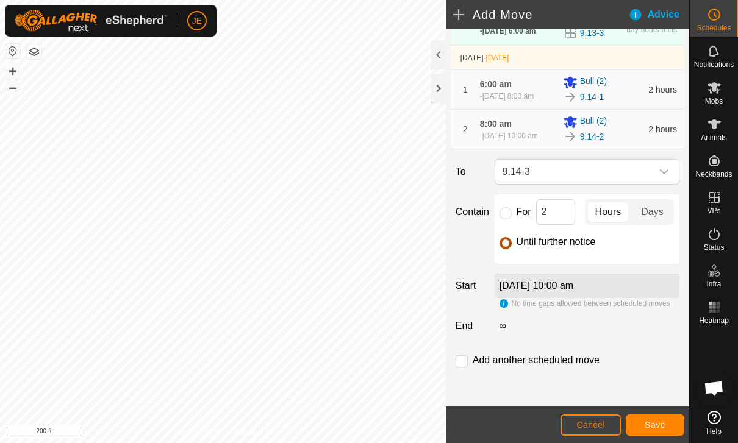
scroll to position [130, 0]
click at [669, 415] on button "Save" at bounding box center [654, 425] width 59 height 21
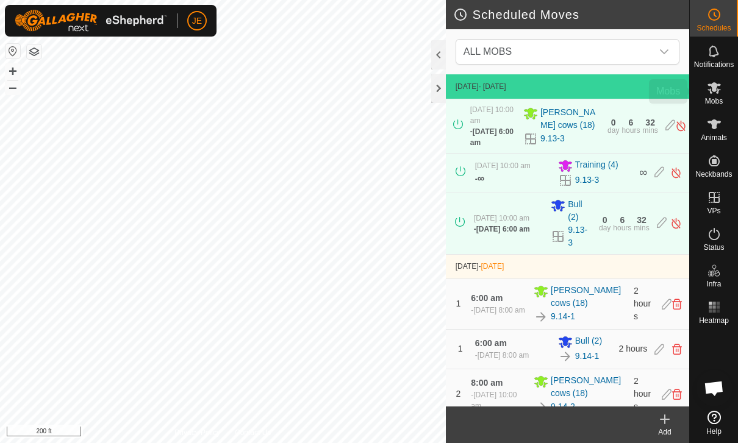
click at [718, 102] on span "Mobs" at bounding box center [714, 101] width 18 height 7
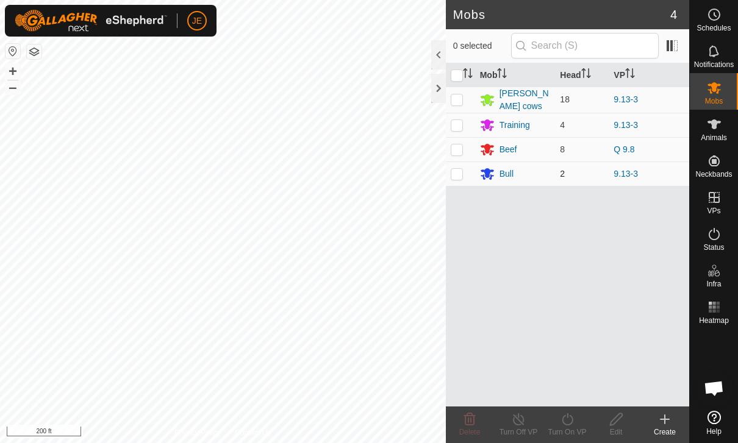
click at [460, 169] on p-checkbox at bounding box center [456, 174] width 12 height 10
checkbox input "true"
click at [572, 420] on icon at bounding box center [567, 419] width 15 height 15
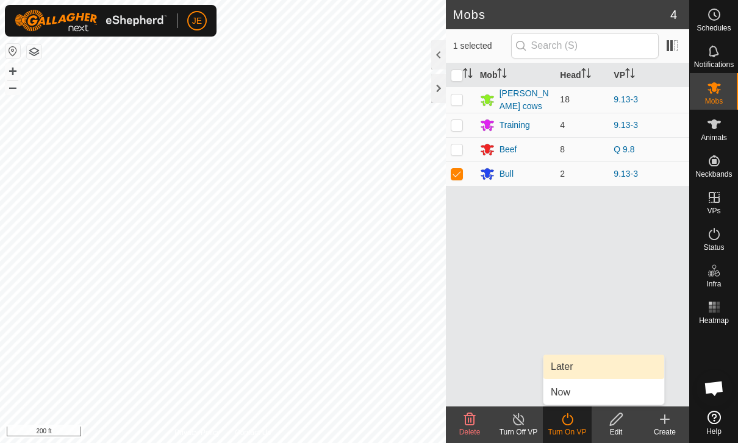
click at [590, 358] on link "Later" at bounding box center [603, 367] width 121 height 24
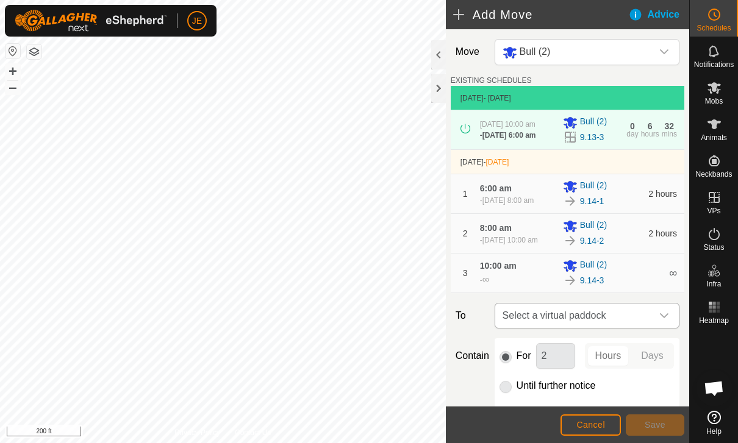
click at [639, 328] on span "Select a virtual paddock" at bounding box center [574, 316] width 154 height 24
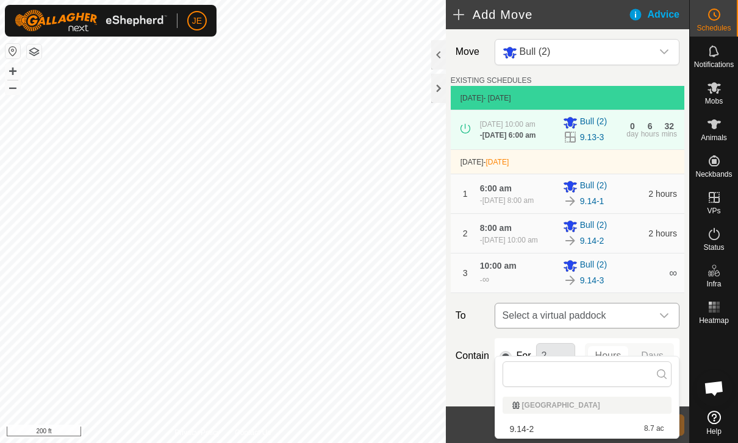
click at [638, 328] on span "Select a virtual paddock" at bounding box center [574, 316] width 154 height 24
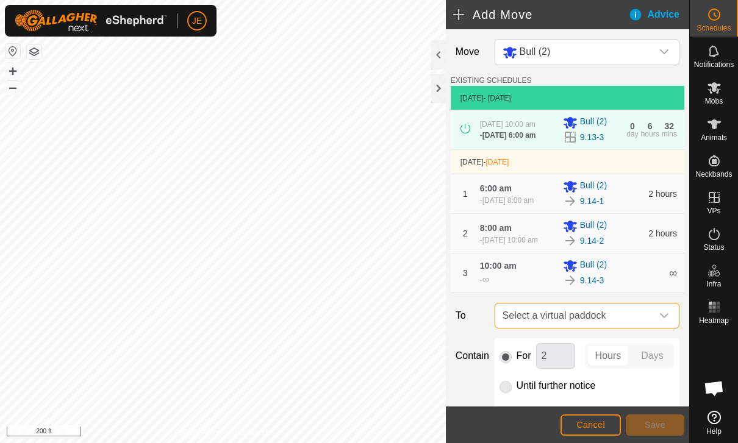
click at [630, 328] on span "Select a virtual paddock" at bounding box center [574, 316] width 154 height 24
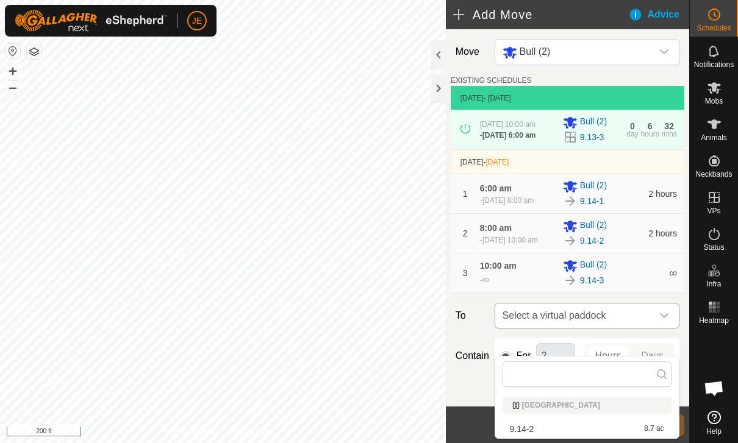
click at [630, 328] on span "Select a virtual paddock" at bounding box center [574, 316] width 154 height 24
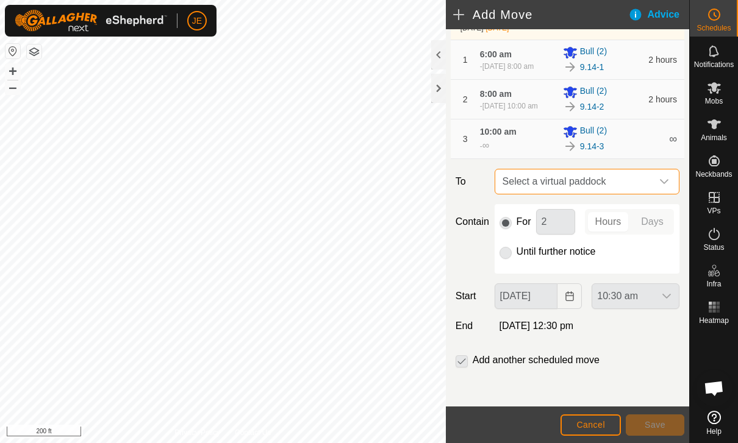
scroll to position [160, 0]
click at [647, 180] on span "Select a virtual paddock" at bounding box center [574, 181] width 154 height 24
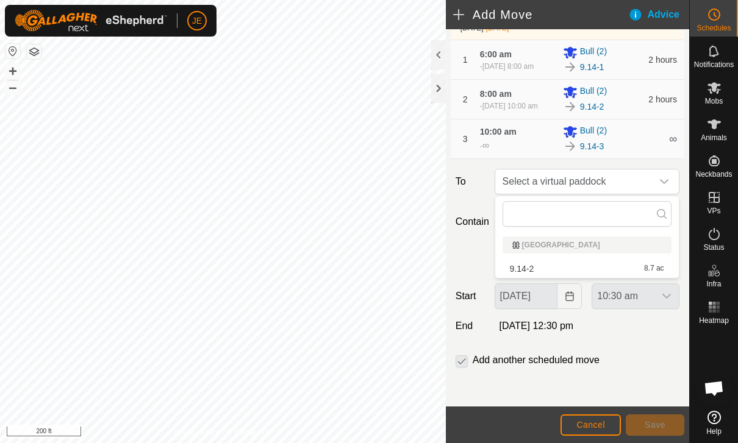
click at [613, 266] on div "9.14-2 8.7 ac" at bounding box center [587, 269] width 154 height 9
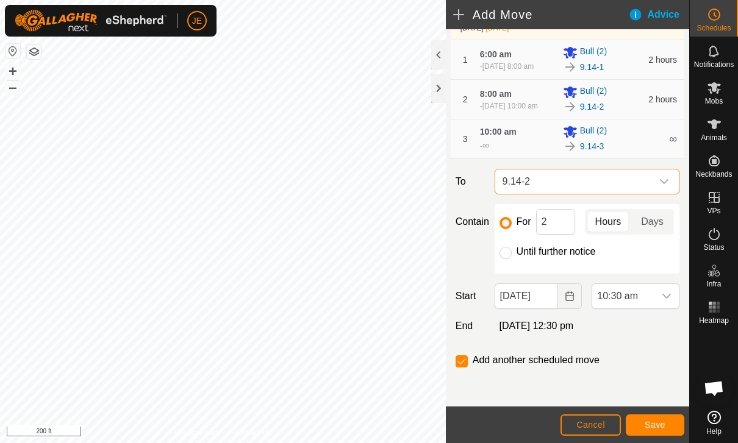
click at [650, 176] on span "9.14-2" at bounding box center [574, 181] width 154 height 24
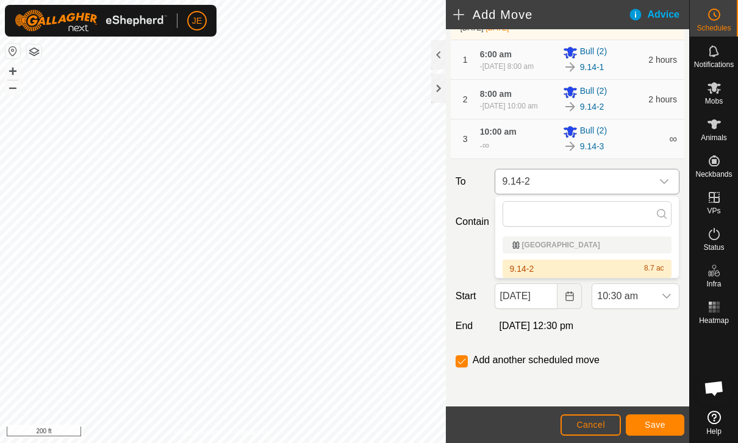
click at [663, 185] on icon "dropdown trigger" at bounding box center [664, 182] width 10 height 10
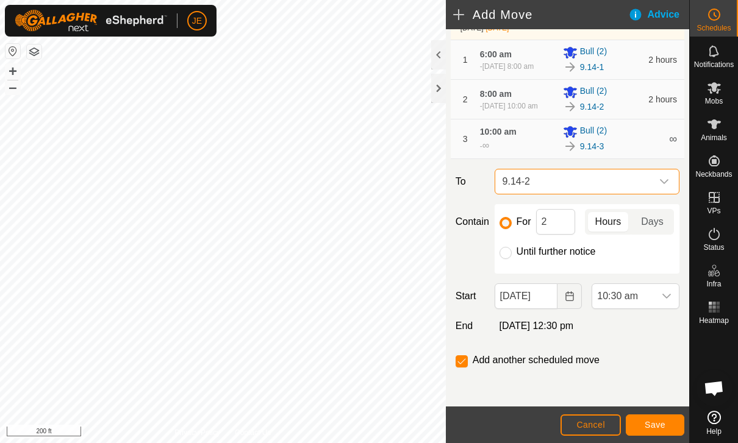
click at [597, 415] on button "Cancel" at bounding box center [590, 425] width 60 height 21
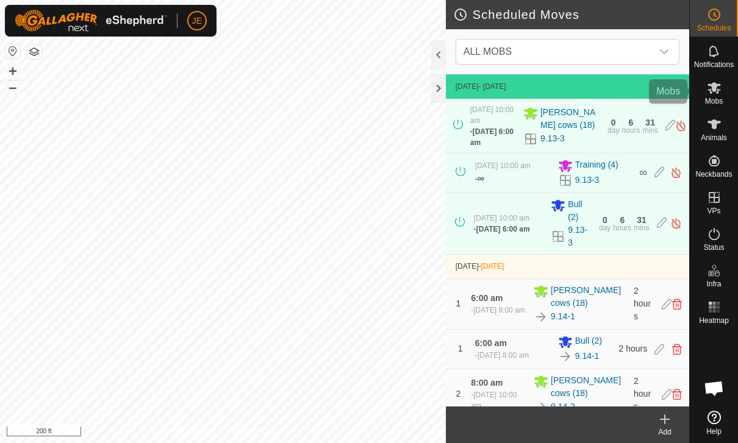
click at [722, 96] on es-mob-svg-icon at bounding box center [714, 88] width 22 height 20
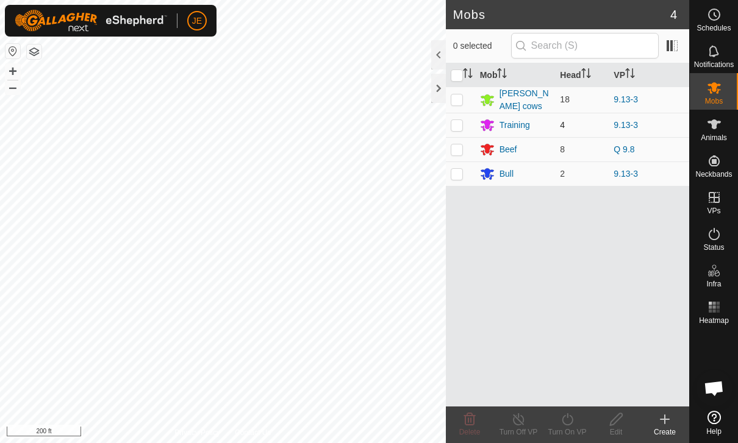
click at [457, 132] on td at bounding box center [460, 125] width 29 height 24
checkbox input "true"
click at [577, 418] on turn-on-svg-icon at bounding box center [567, 419] width 49 height 15
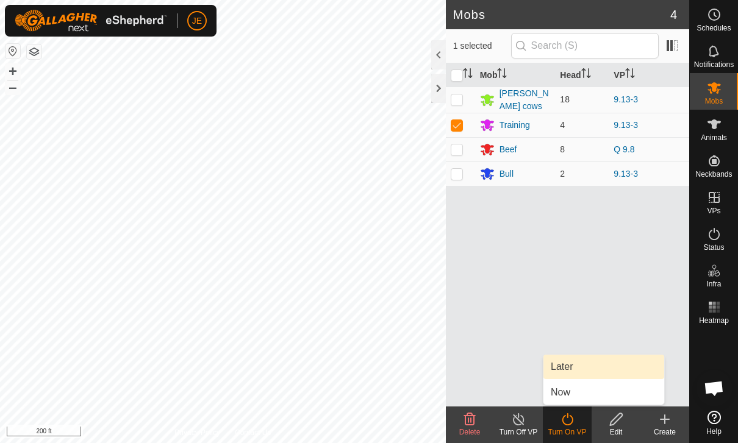
click at [589, 363] on link "Later" at bounding box center [603, 367] width 121 height 24
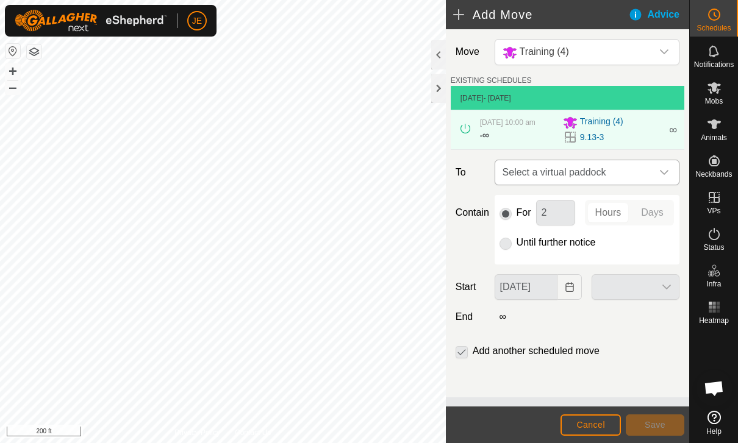
click at [644, 179] on span "Select a virtual paddock" at bounding box center [574, 172] width 154 height 24
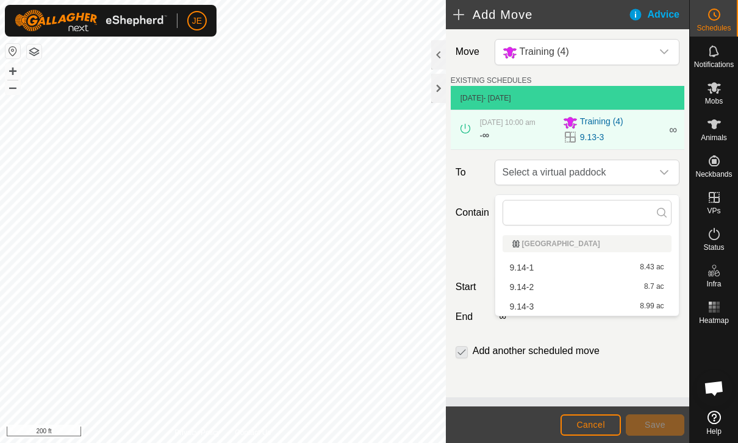
click at [535, 264] on div "9.14-1 8.43 ac" at bounding box center [587, 267] width 154 height 9
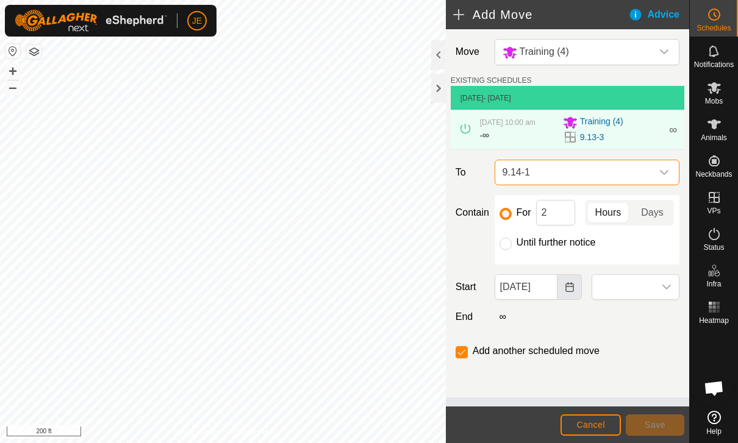
click at [572, 287] on button "Choose Date" at bounding box center [569, 287] width 24 height 26
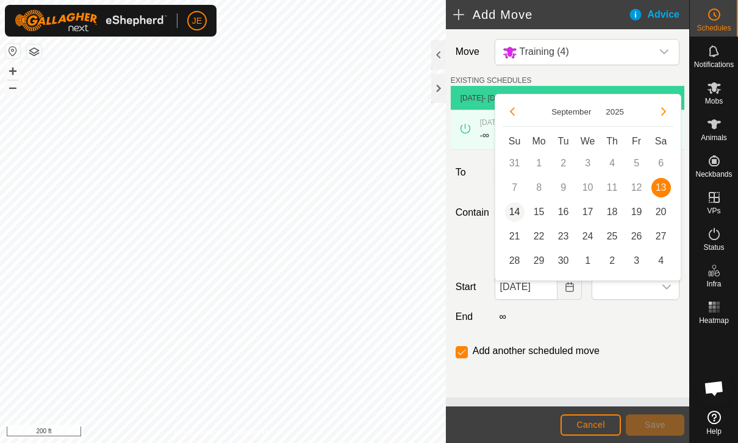
click at [523, 208] on span "14" at bounding box center [515, 212] width 20 height 20
type input "[DATE]"
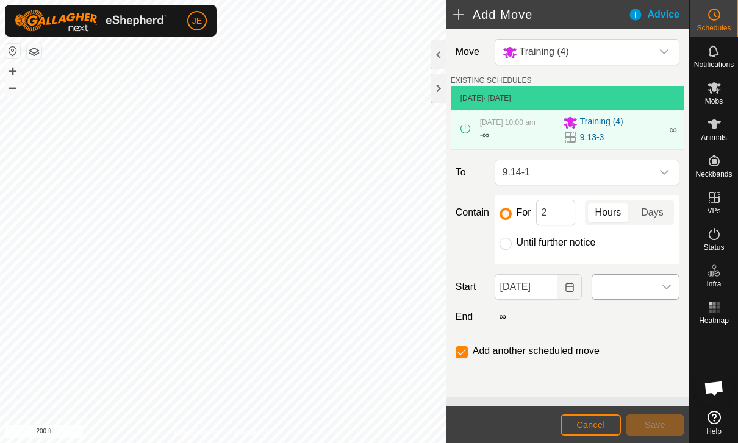
click at [649, 297] on span at bounding box center [623, 287] width 62 height 24
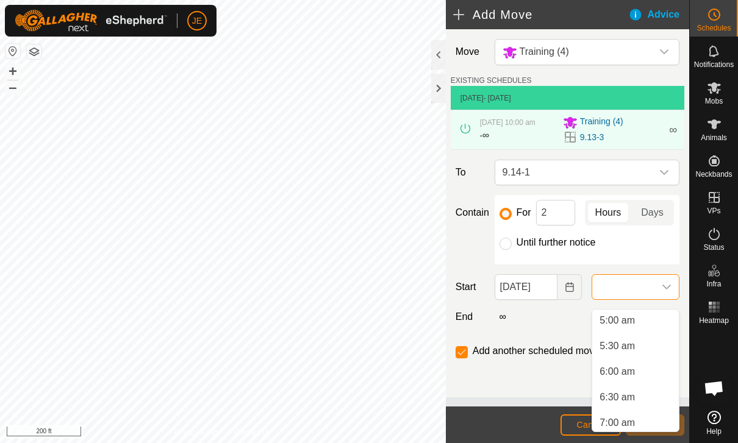
scroll to position [267, 0]
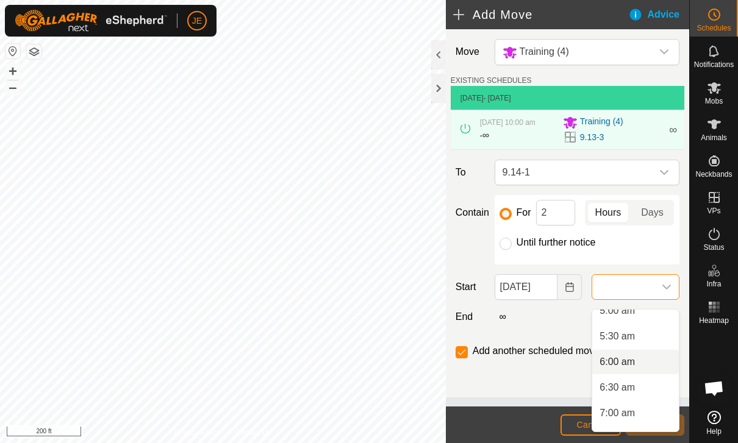
click at [630, 355] on span "6:00 am" at bounding box center [616, 362] width 35 height 15
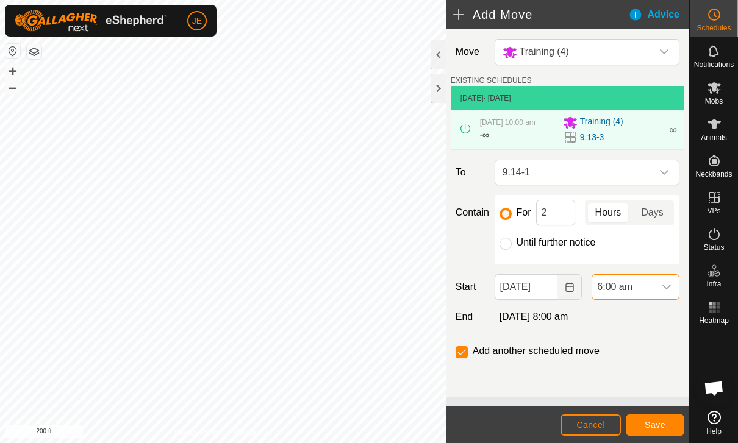
click at [658, 411] on footer "Cancel Save" at bounding box center [567, 425] width 243 height 37
click at [663, 420] on span "Save" at bounding box center [654, 425] width 21 height 10
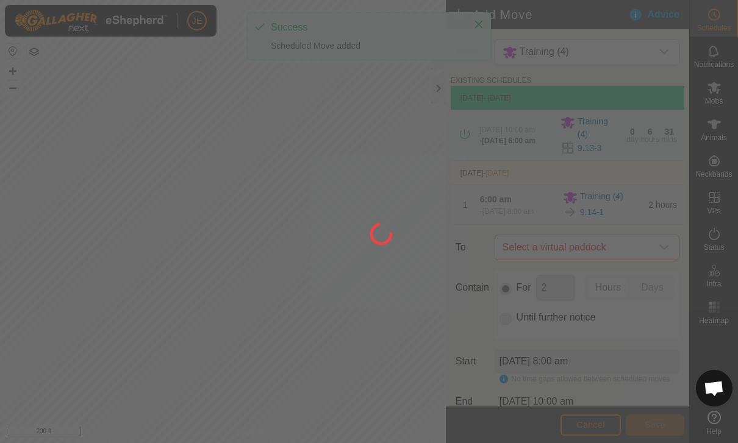
click at [625, 252] on span "Select a virtual paddock" at bounding box center [574, 247] width 154 height 24
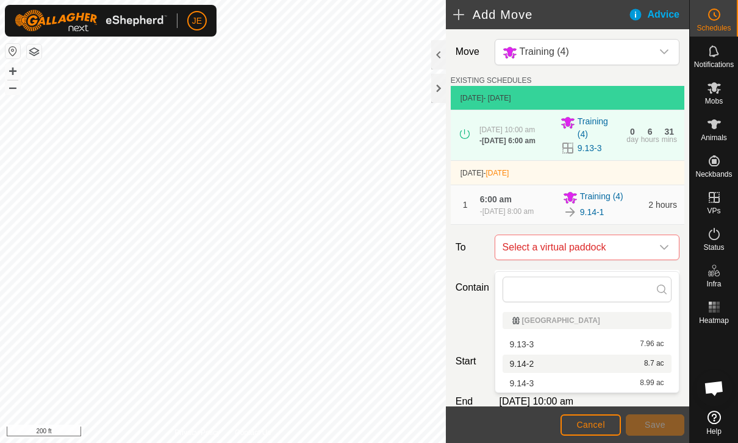
click at [582, 361] on div "9.14-2 8.7 ac" at bounding box center [587, 364] width 154 height 9
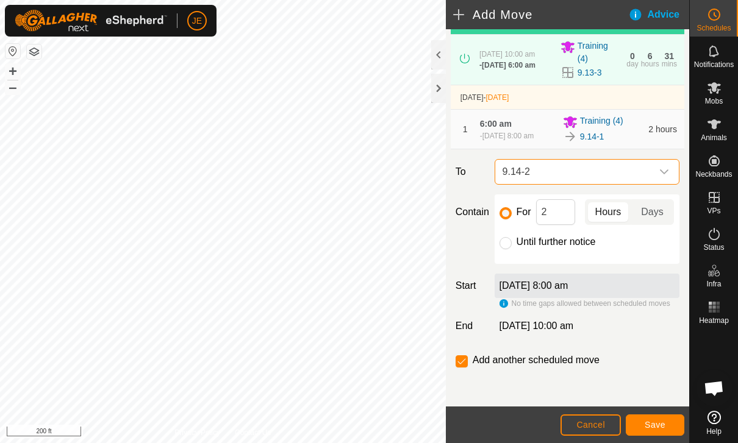
scroll to position [84, 0]
click at [656, 425] on span "Save" at bounding box center [654, 425] width 21 height 10
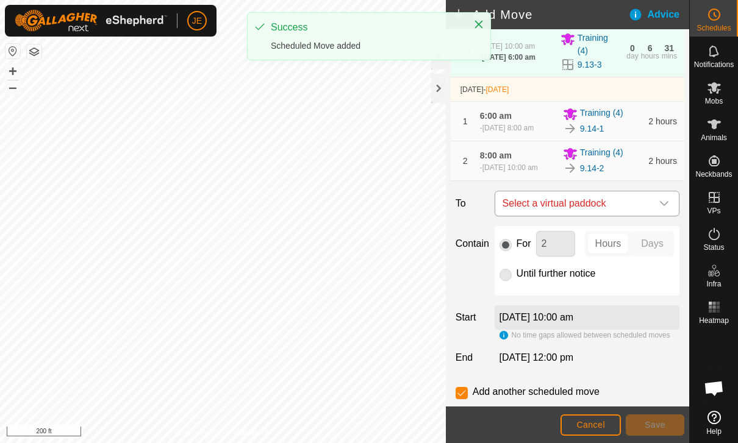
click at [649, 212] on span "Select a virtual paddock" at bounding box center [574, 203] width 154 height 24
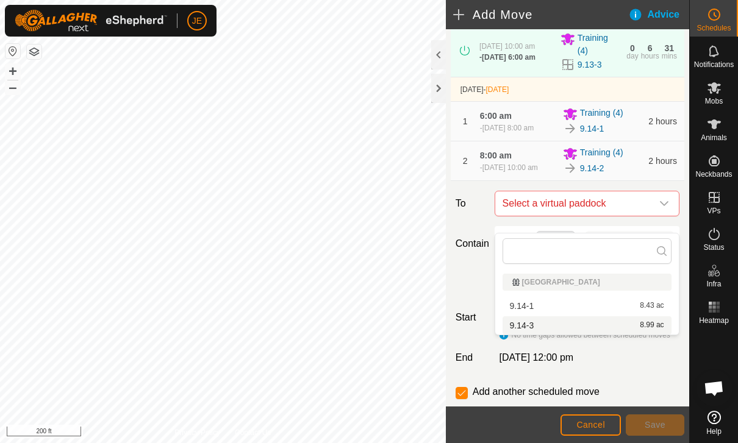
click at [578, 326] on div "9.14-3 8.99 ac" at bounding box center [587, 325] width 154 height 9
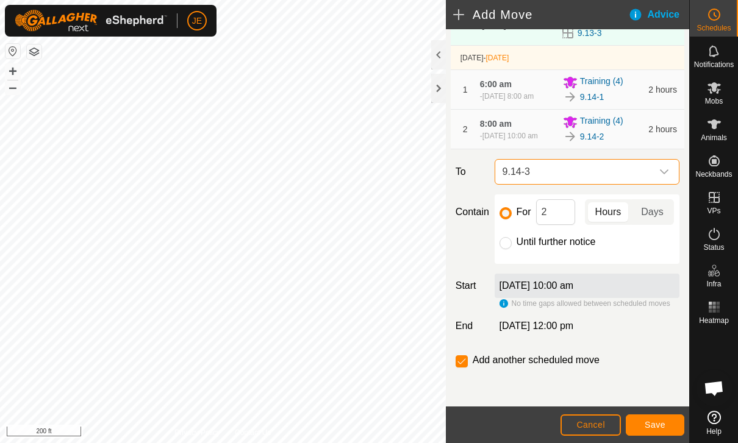
scroll to position [130, 0]
click at [508, 238] on input "Until further notice" at bounding box center [505, 243] width 12 height 12
radio input "true"
checkbox input "false"
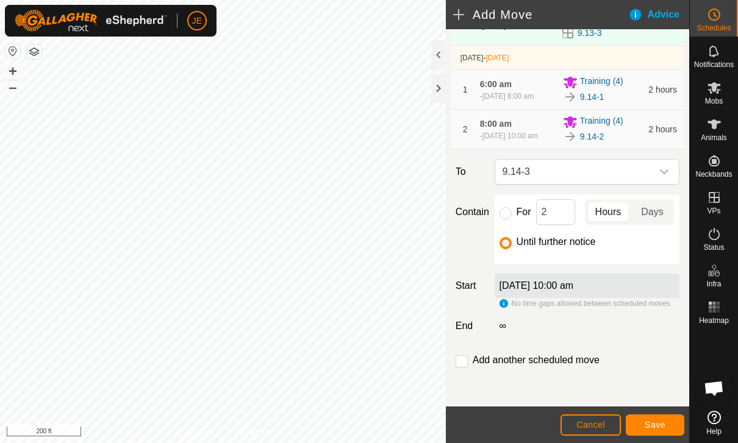
click at [655, 419] on button "Save" at bounding box center [654, 425] width 59 height 21
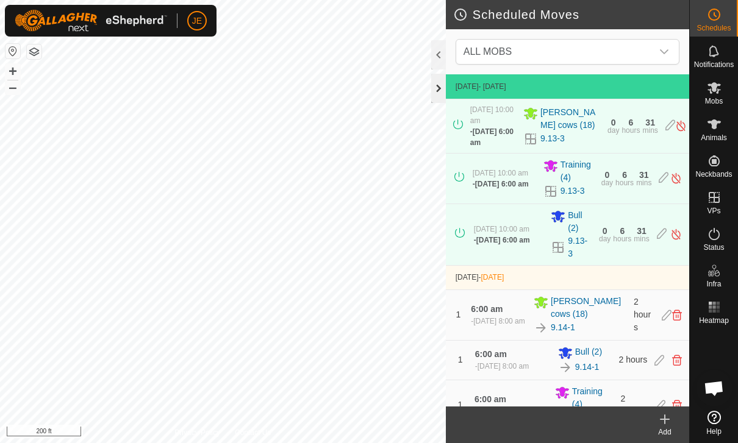
click at [435, 89] on div at bounding box center [438, 88] width 15 height 29
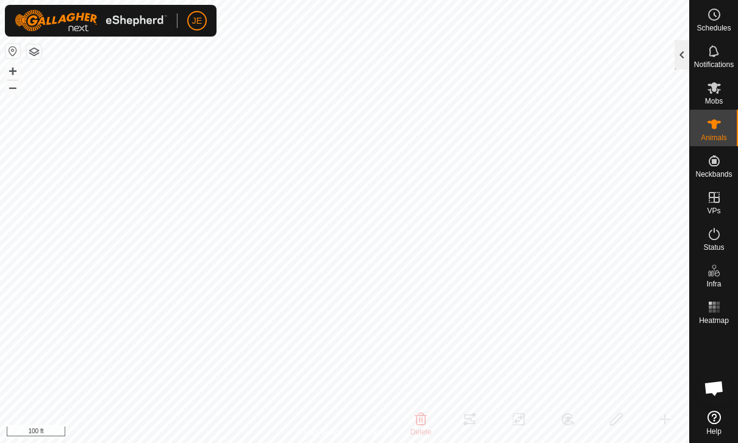
click at [685, 51] on div at bounding box center [681, 54] width 15 height 29
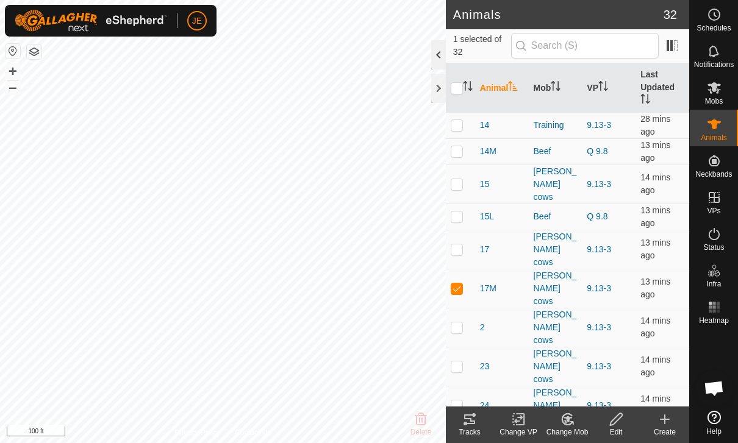
checkbox input "false"
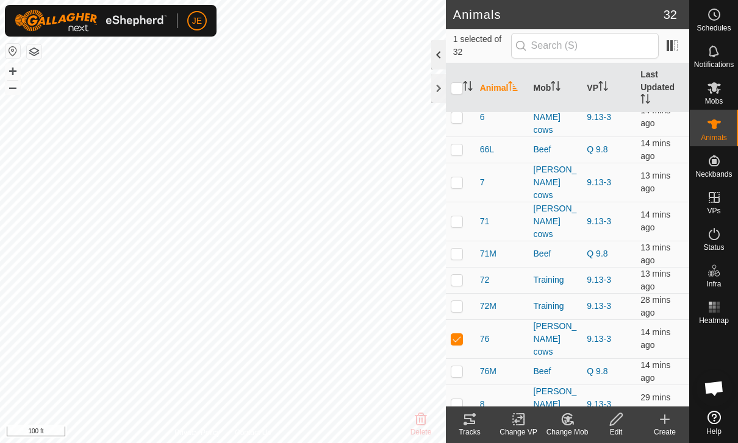
scroll to position [543, 0]
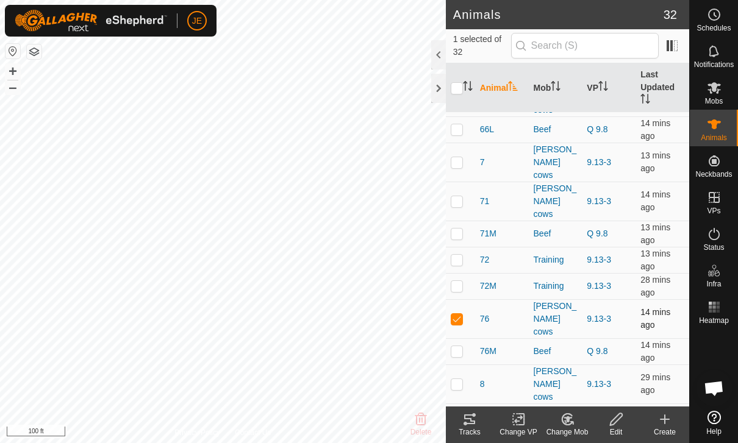
click at [458, 299] on td at bounding box center [460, 318] width 29 height 39
click at [457, 314] on p-checkbox at bounding box center [456, 319] width 12 height 10
click at [485, 411] on div "Tracks" at bounding box center [469, 425] width 49 height 37
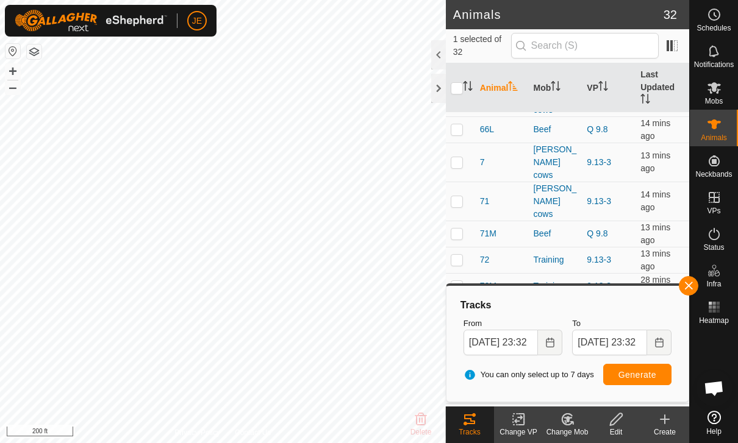
click at [462, 314] on p-checkbox at bounding box center [456, 319] width 12 height 10
checkbox input "false"
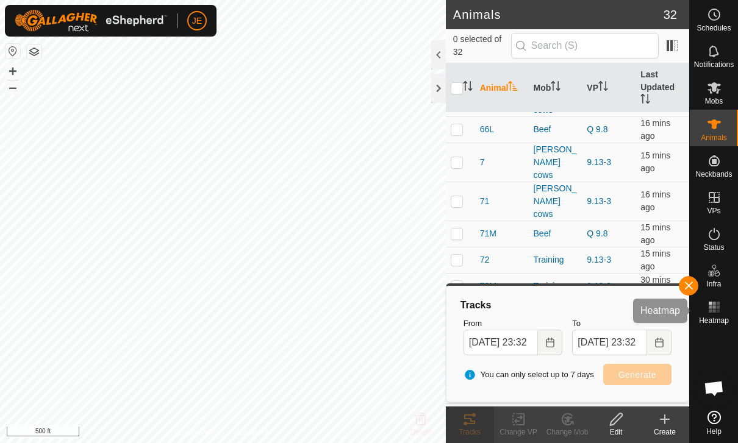
click at [696, 294] on div "Heatmap" at bounding box center [713, 311] width 48 height 37
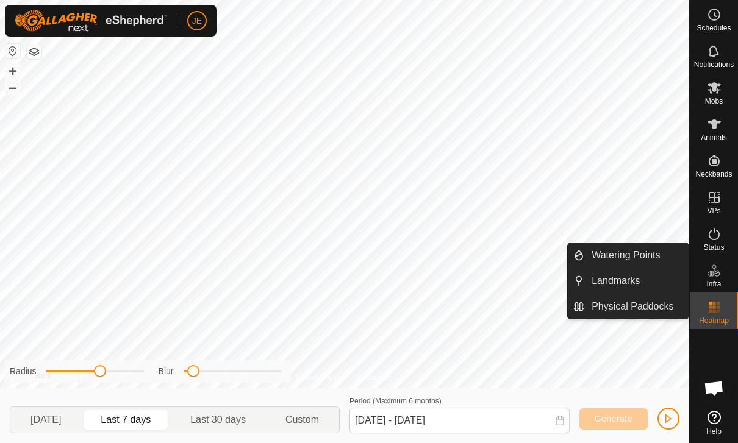
click at [675, 408] on div "Generate" at bounding box center [629, 413] width 100 height 40
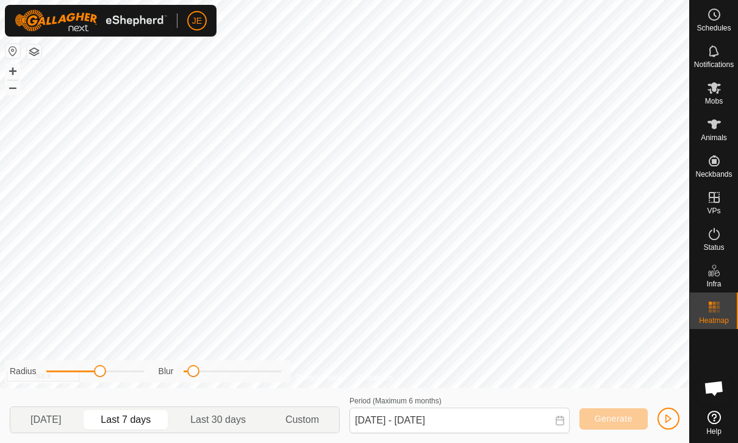
click at [672, 414] on span "button" at bounding box center [668, 419] width 10 height 10
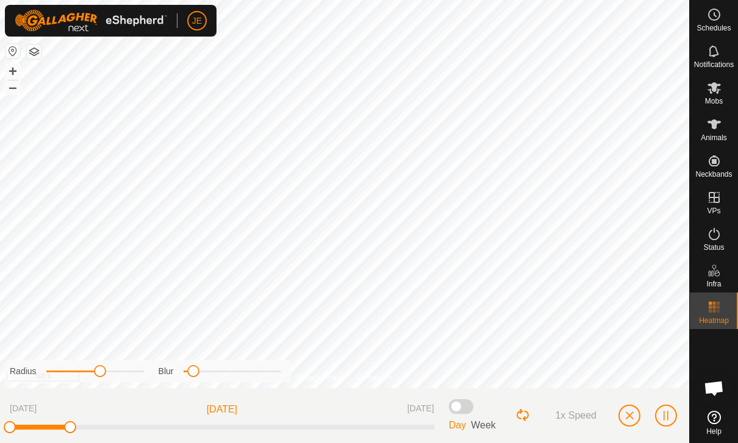
click at [630, 412] on span "button" at bounding box center [629, 416] width 10 height 10
